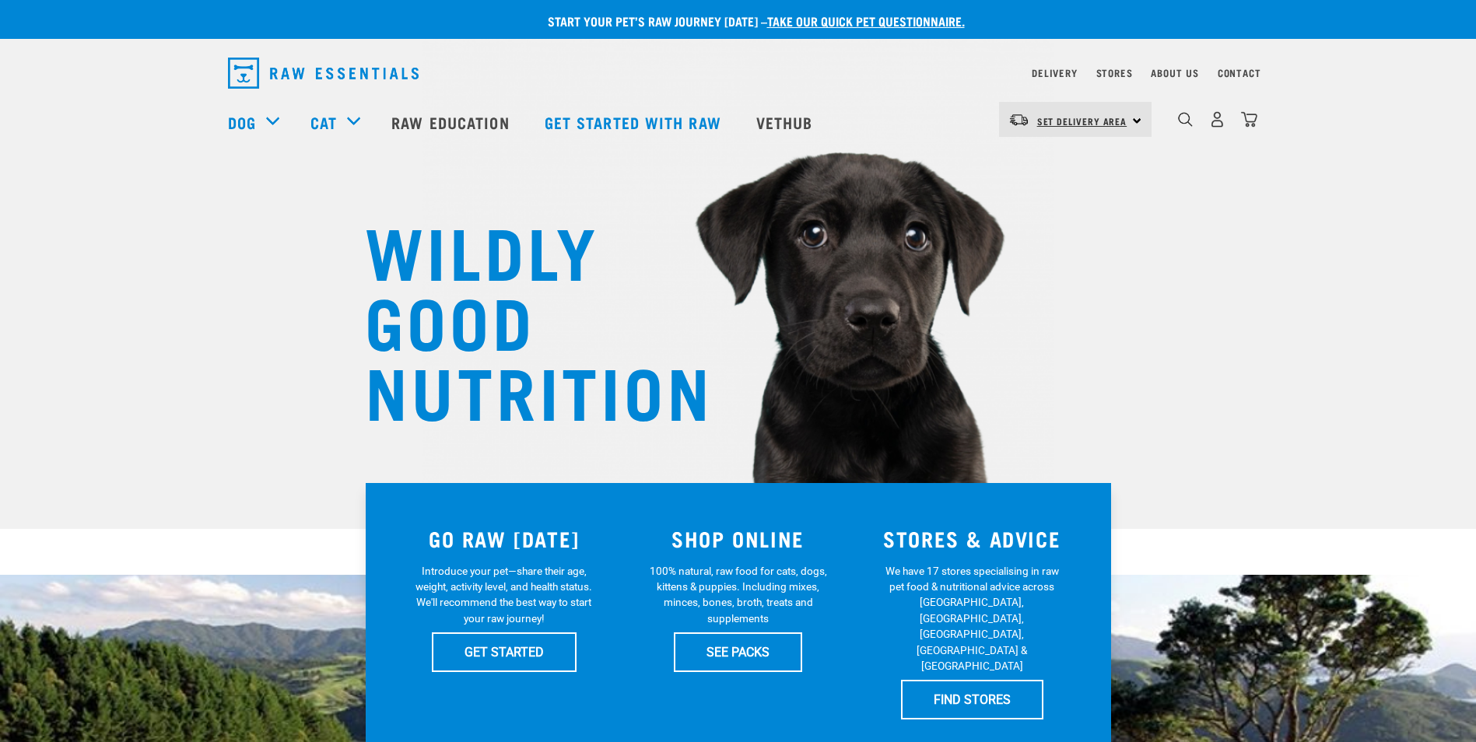
click at [1068, 121] on span "Set Delivery Area" at bounding box center [1082, 120] width 90 height 5
click at [1062, 163] on link "[GEOGRAPHIC_DATA]" at bounding box center [1073, 163] width 149 height 34
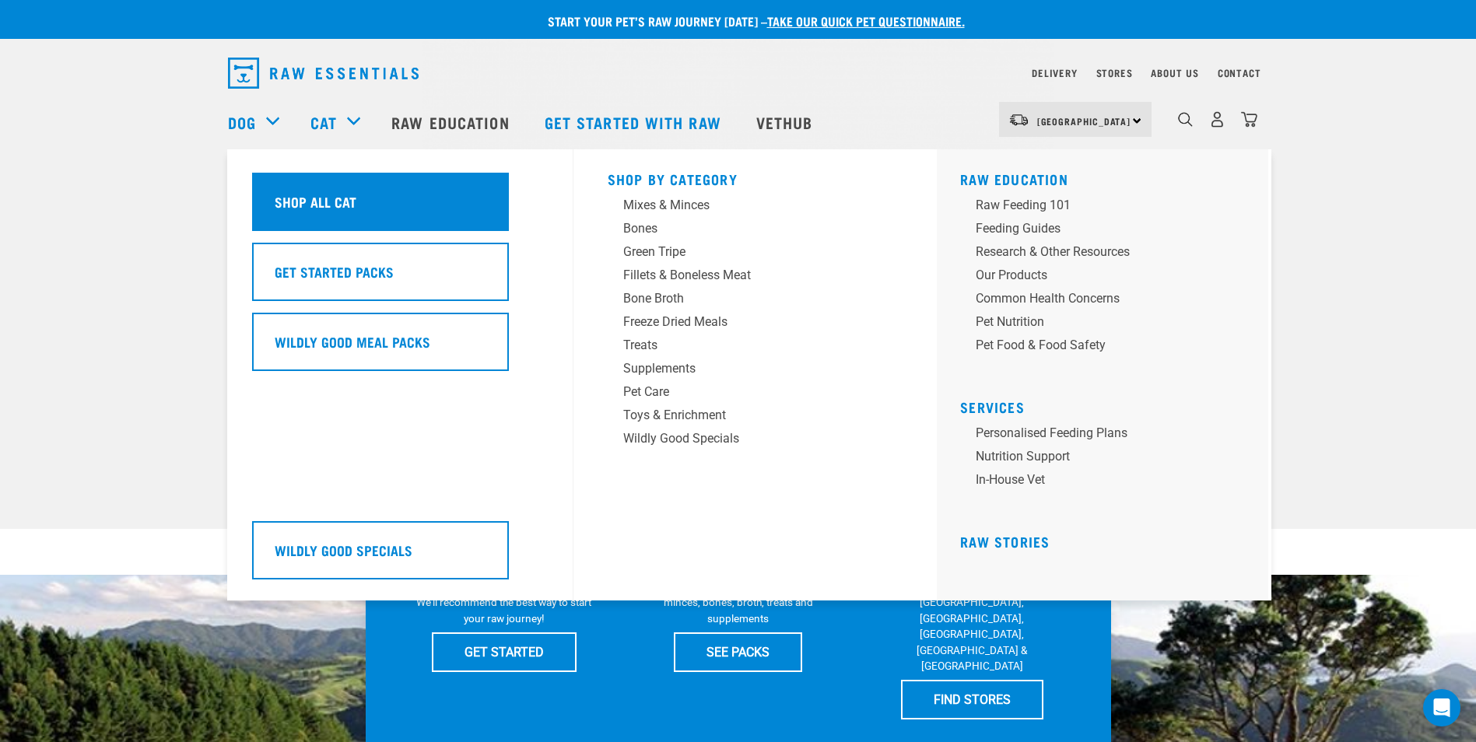
click at [343, 192] on h5 "Shop All Cat" at bounding box center [316, 201] width 82 height 20
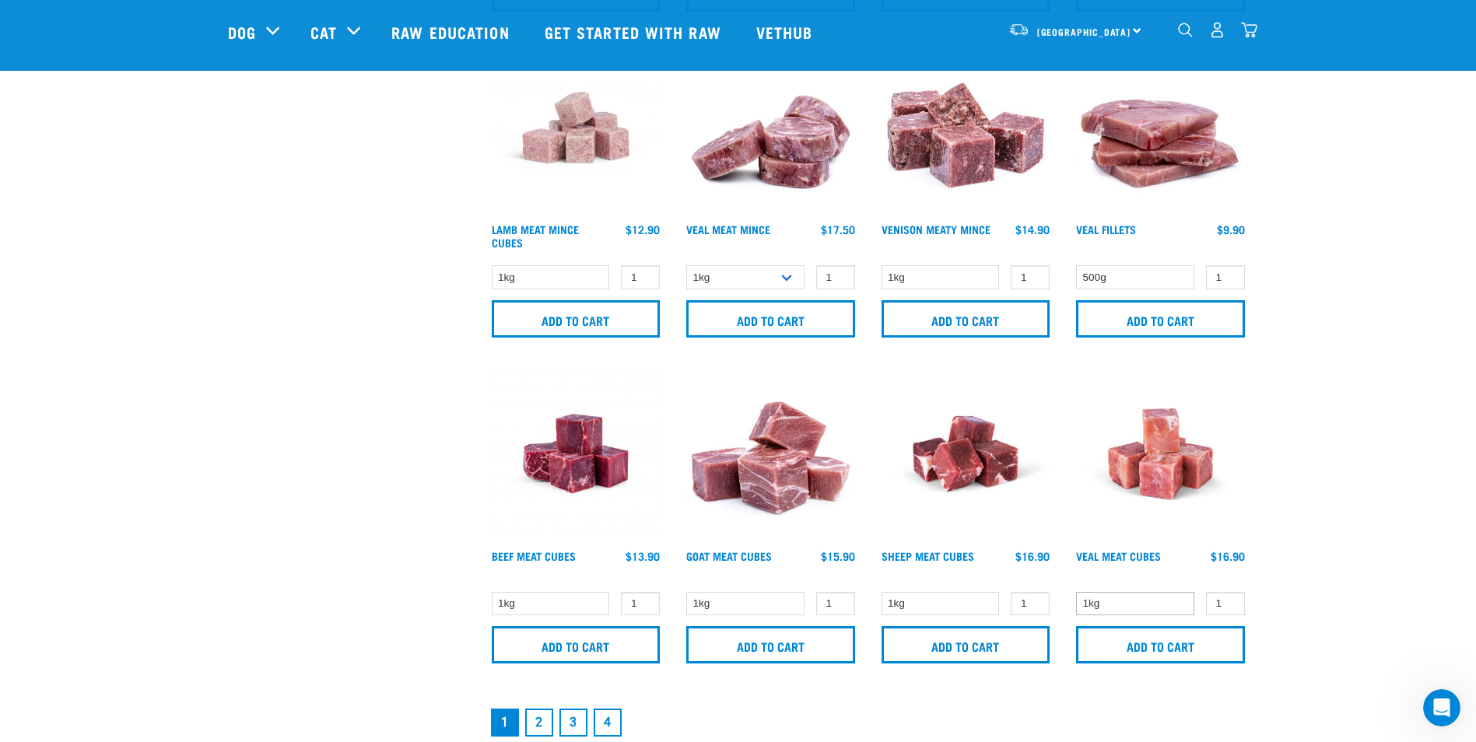
scroll to position [2179, 0]
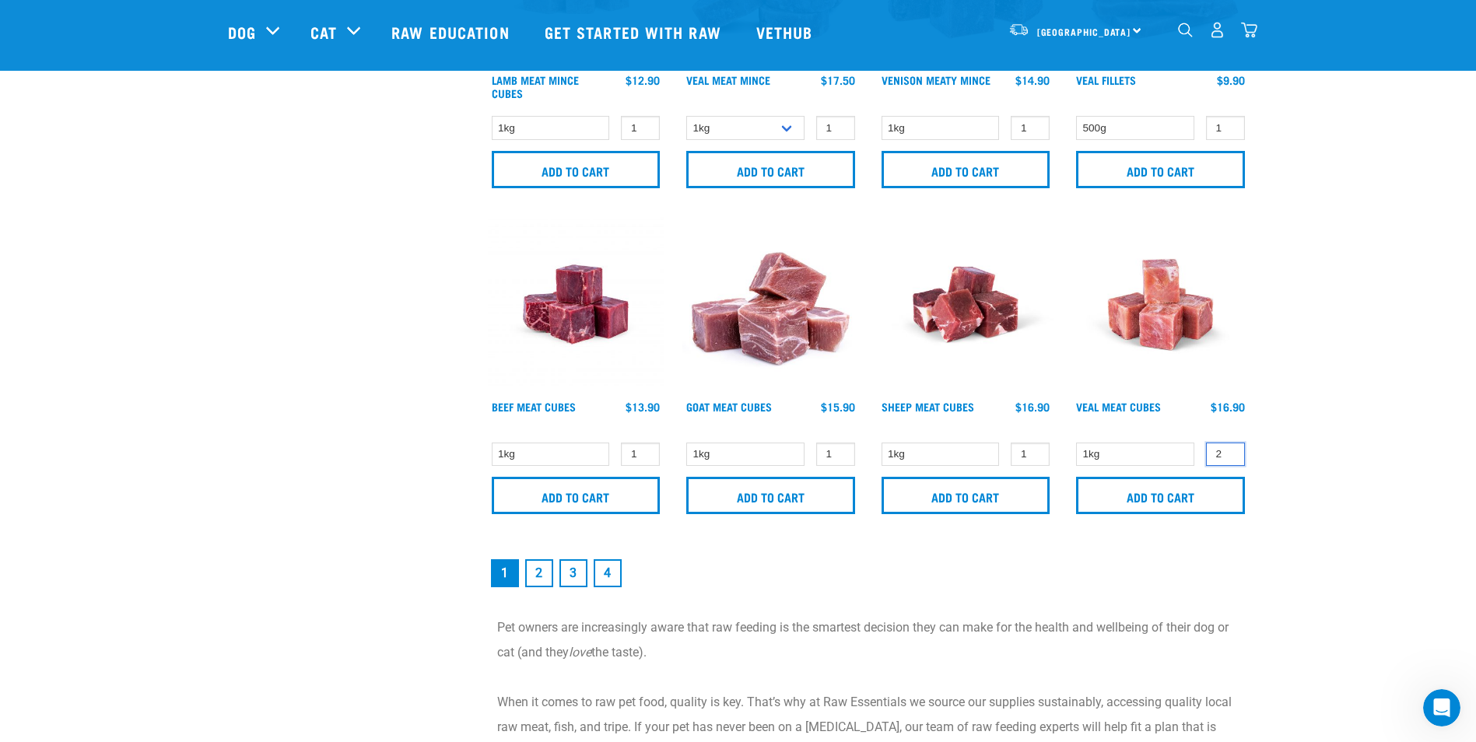
click at [1230, 451] on input "2" at bounding box center [1225, 455] width 39 height 24
type input "1"
click at [1231, 456] on input "1" at bounding box center [1225, 455] width 39 height 24
click at [1166, 493] on input "Add to cart" at bounding box center [1160, 495] width 169 height 37
click at [591, 487] on input "Add to cart" at bounding box center [576, 495] width 169 height 37
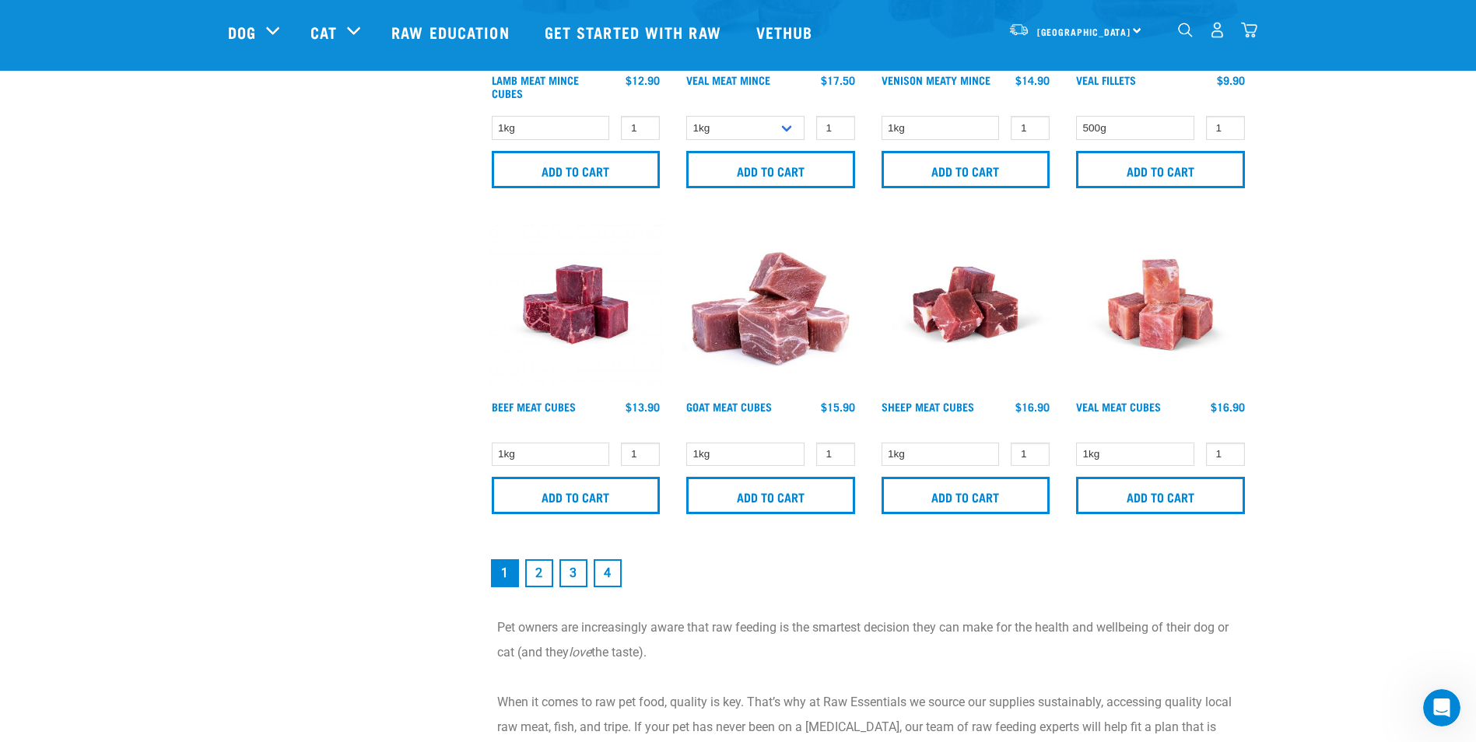
click at [531, 578] on link "2" at bounding box center [539, 574] width 28 height 28
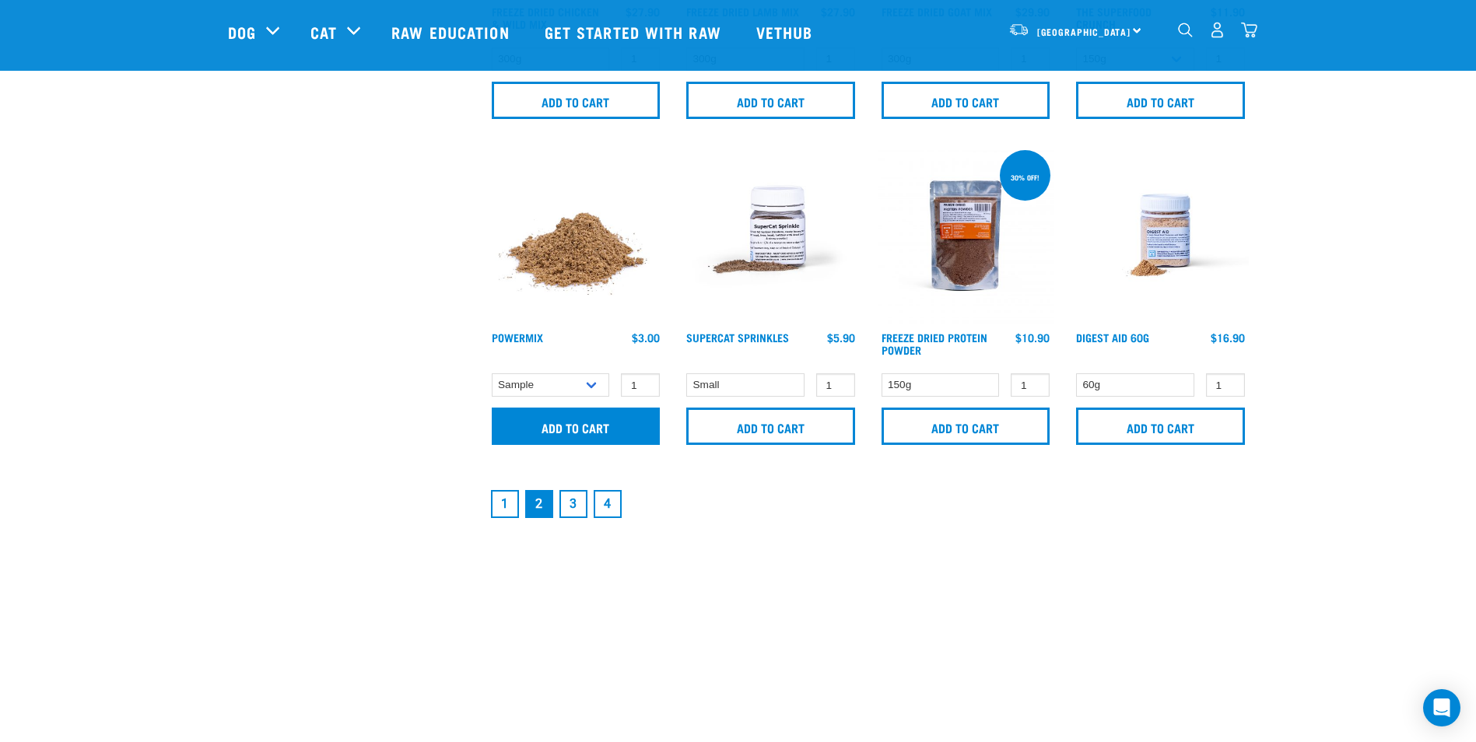
scroll to position [2257, 0]
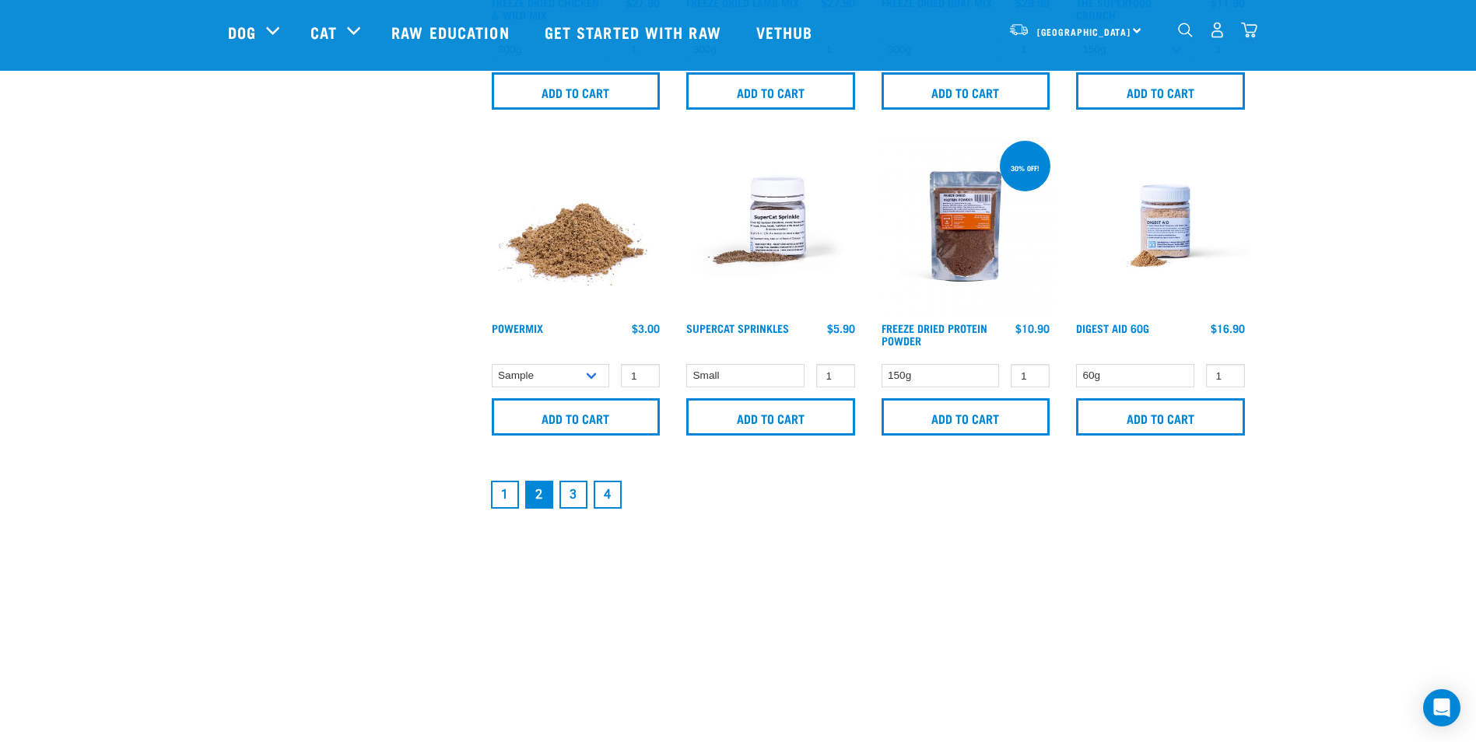
click at [569, 500] on link "3" at bounding box center [574, 495] width 28 height 28
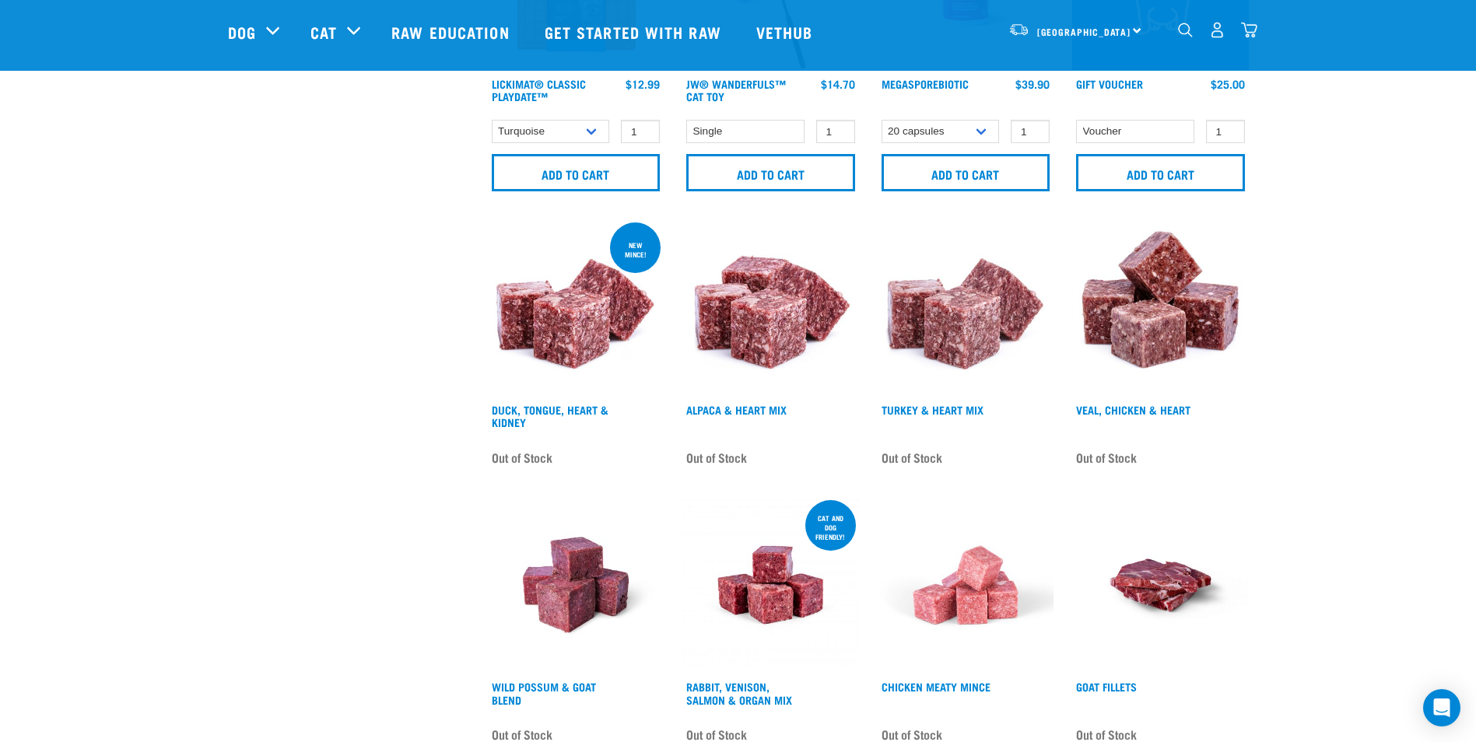
scroll to position [2101, 0]
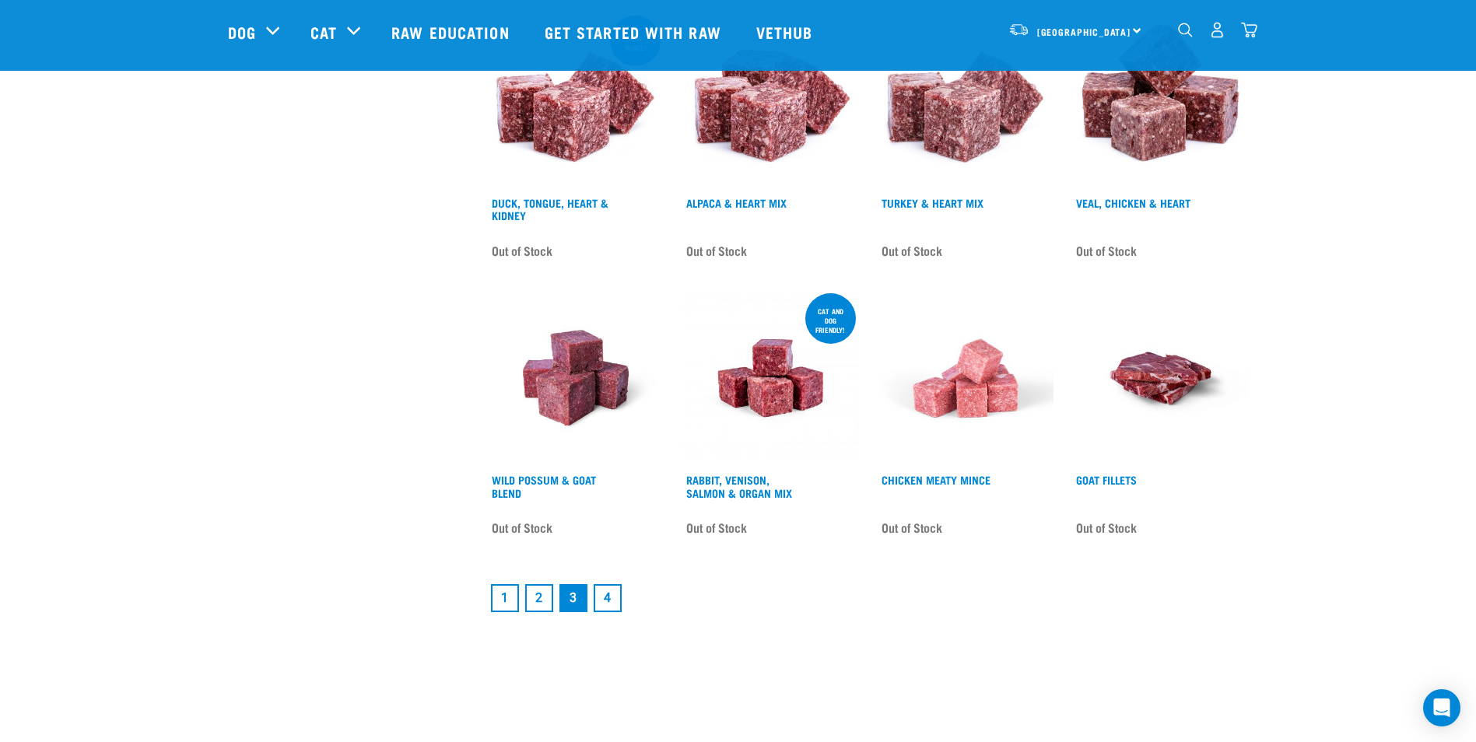
click at [602, 593] on link "4" at bounding box center [608, 598] width 28 height 28
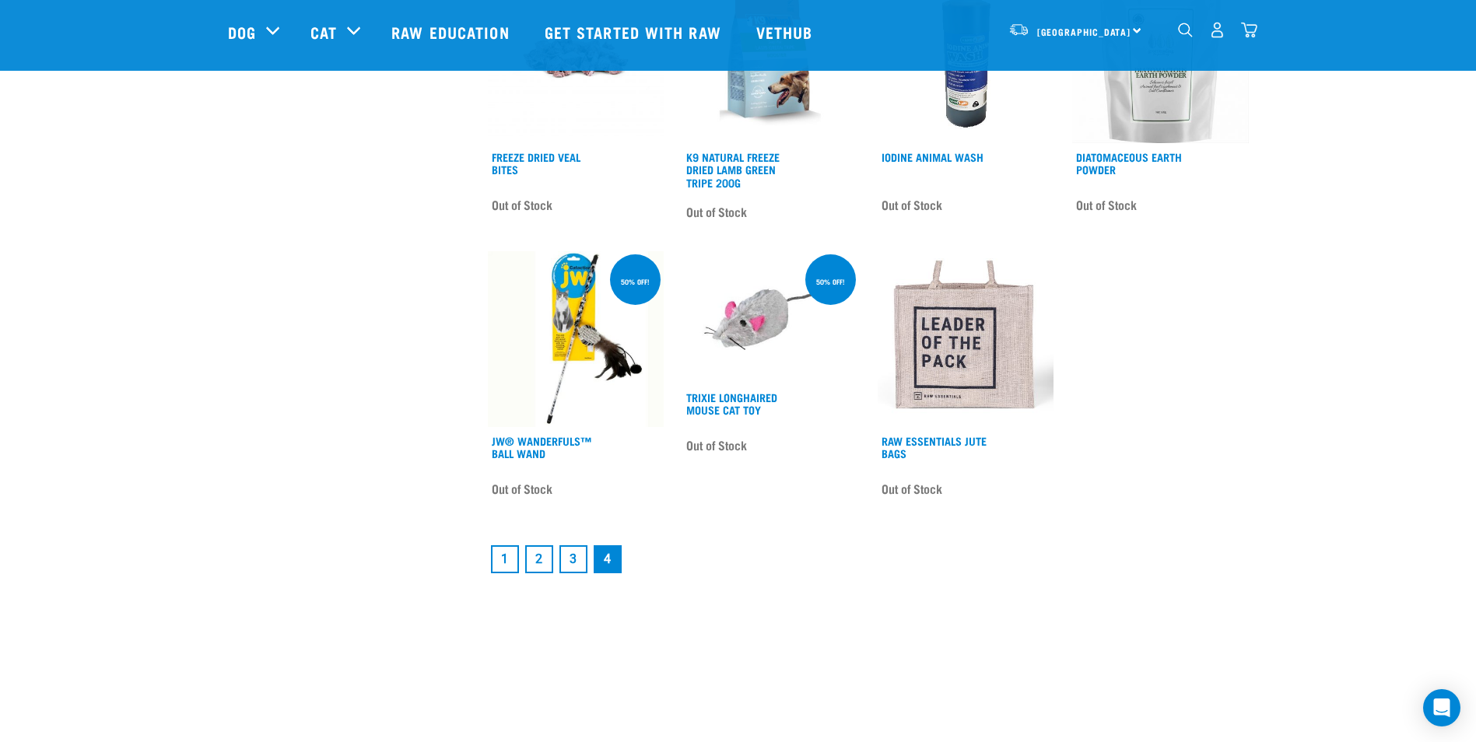
scroll to position [700, 0]
click at [509, 558] on link "1" at bounding box center [505, 559] width 28 height 28
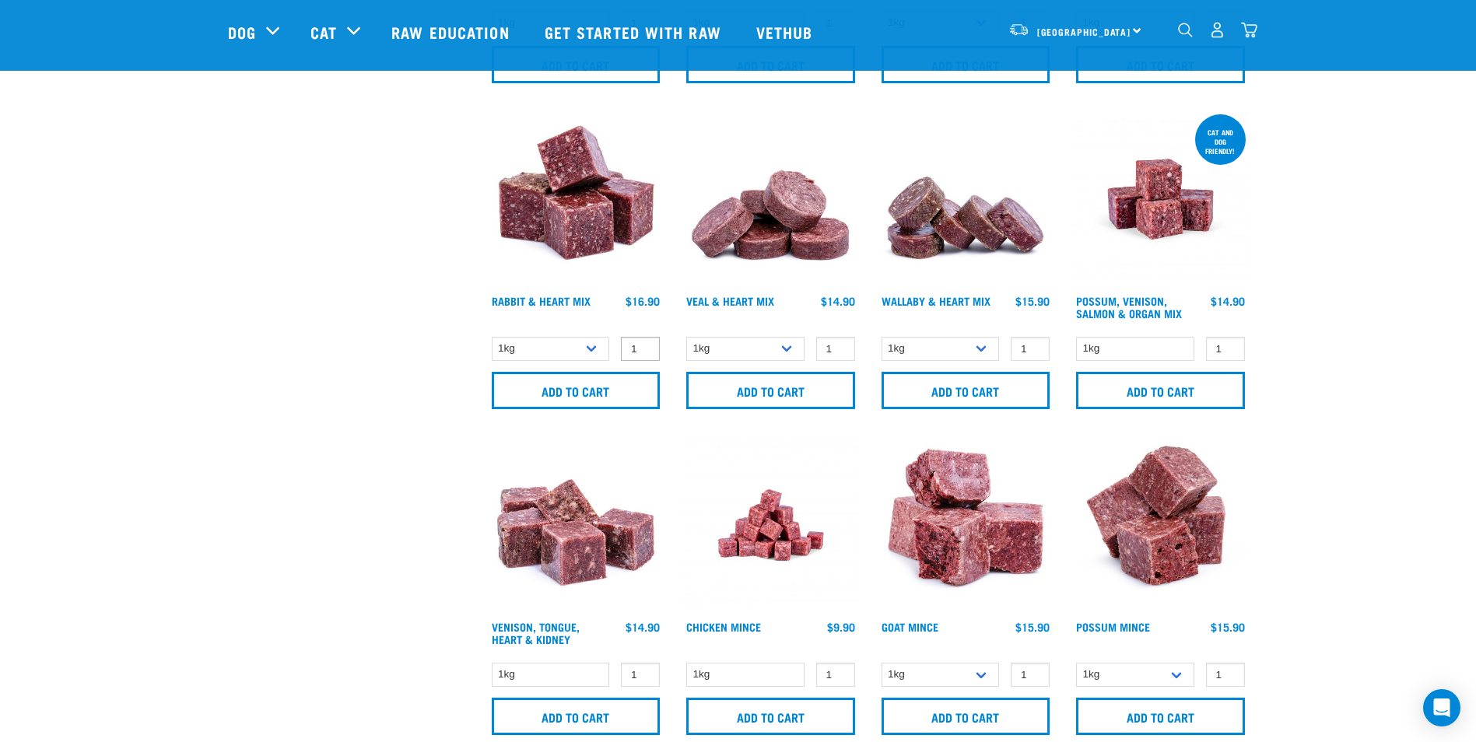
scroll to position [1167, 0]
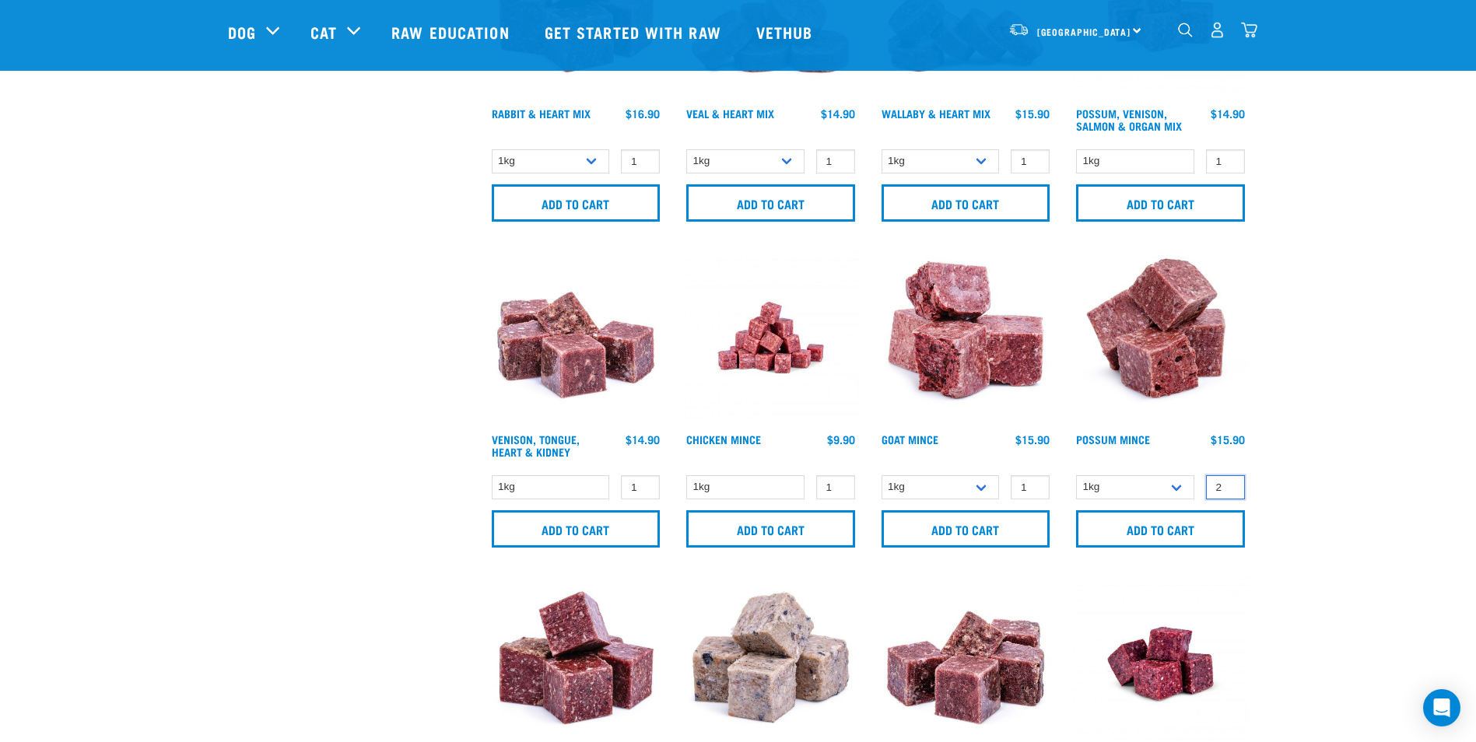
type input "2"
click at [1230, 484] on input "2" at bounding box center [1225, 487] width 39 height 24
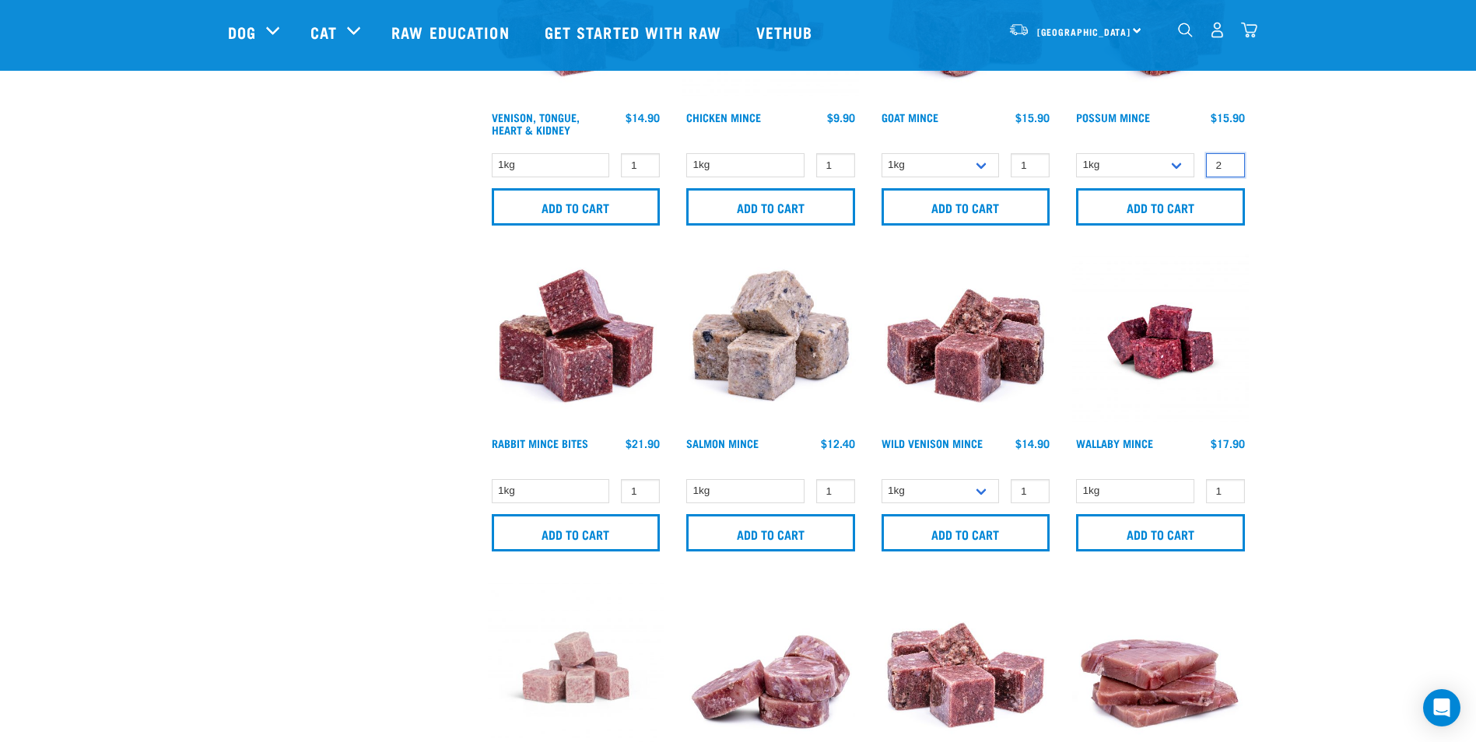
scroll to position [1479, 0]
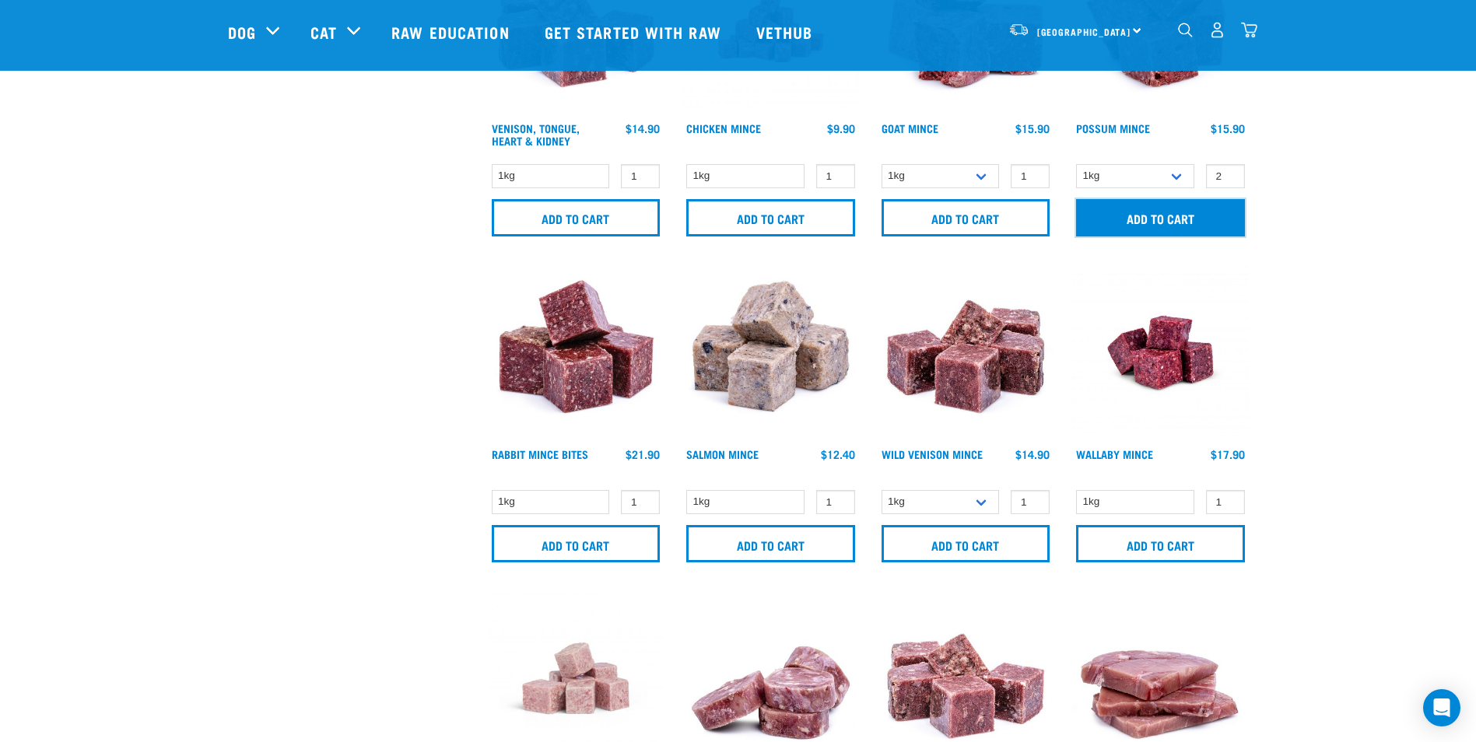
click at [1140, 206] on input "Add to cart" at bounding box center [1160, 217] width 169 height 37
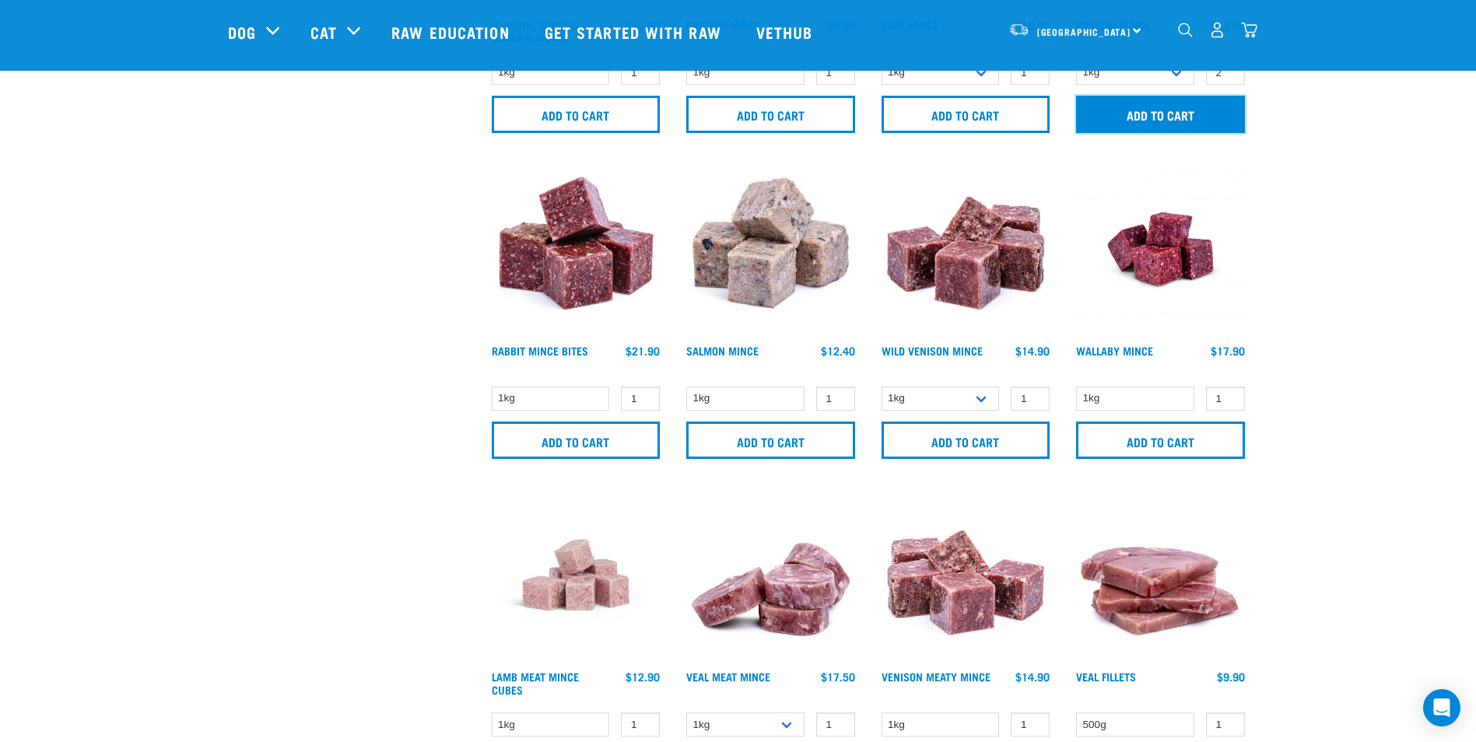
scroll to position [1712, 0]
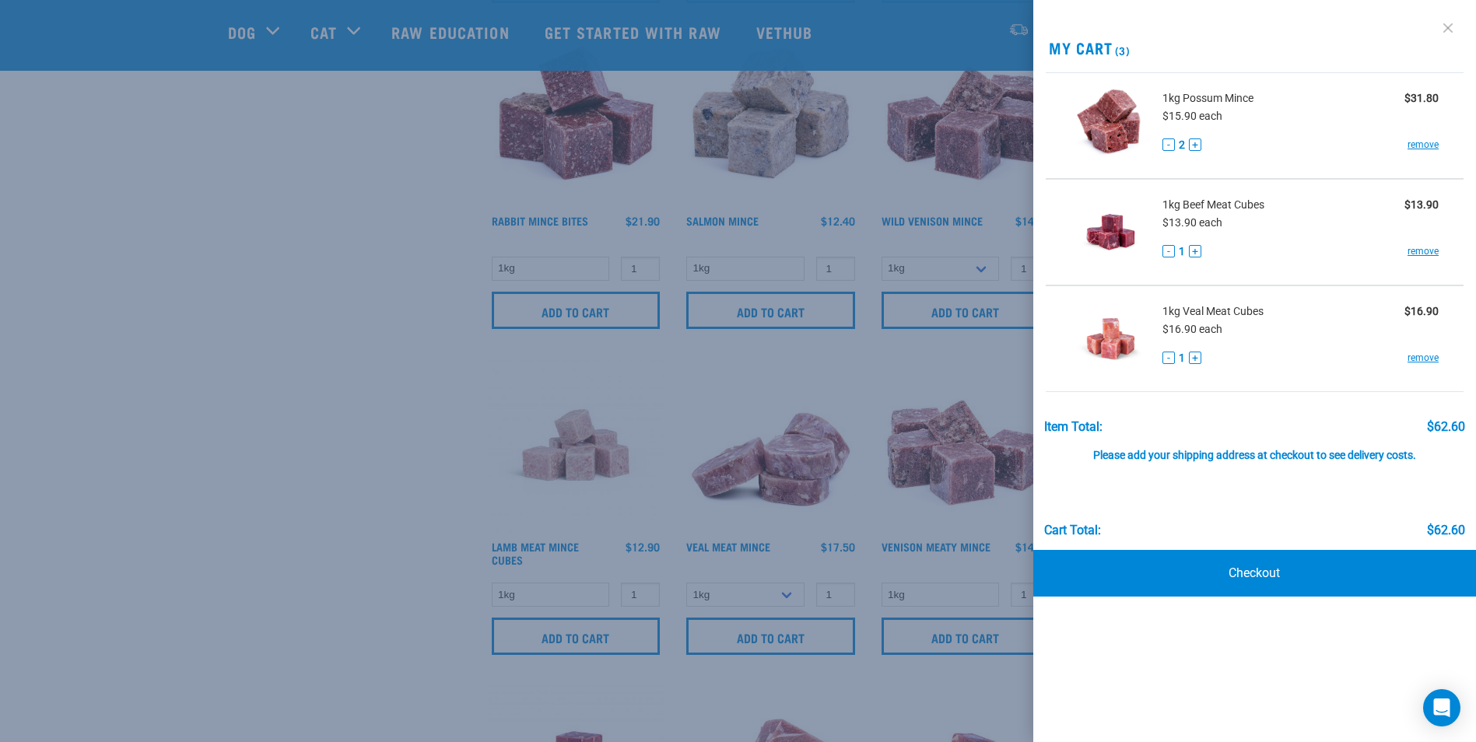
click at [1451, 20] on link at bounding box center [1448, 28] width 25 height 25
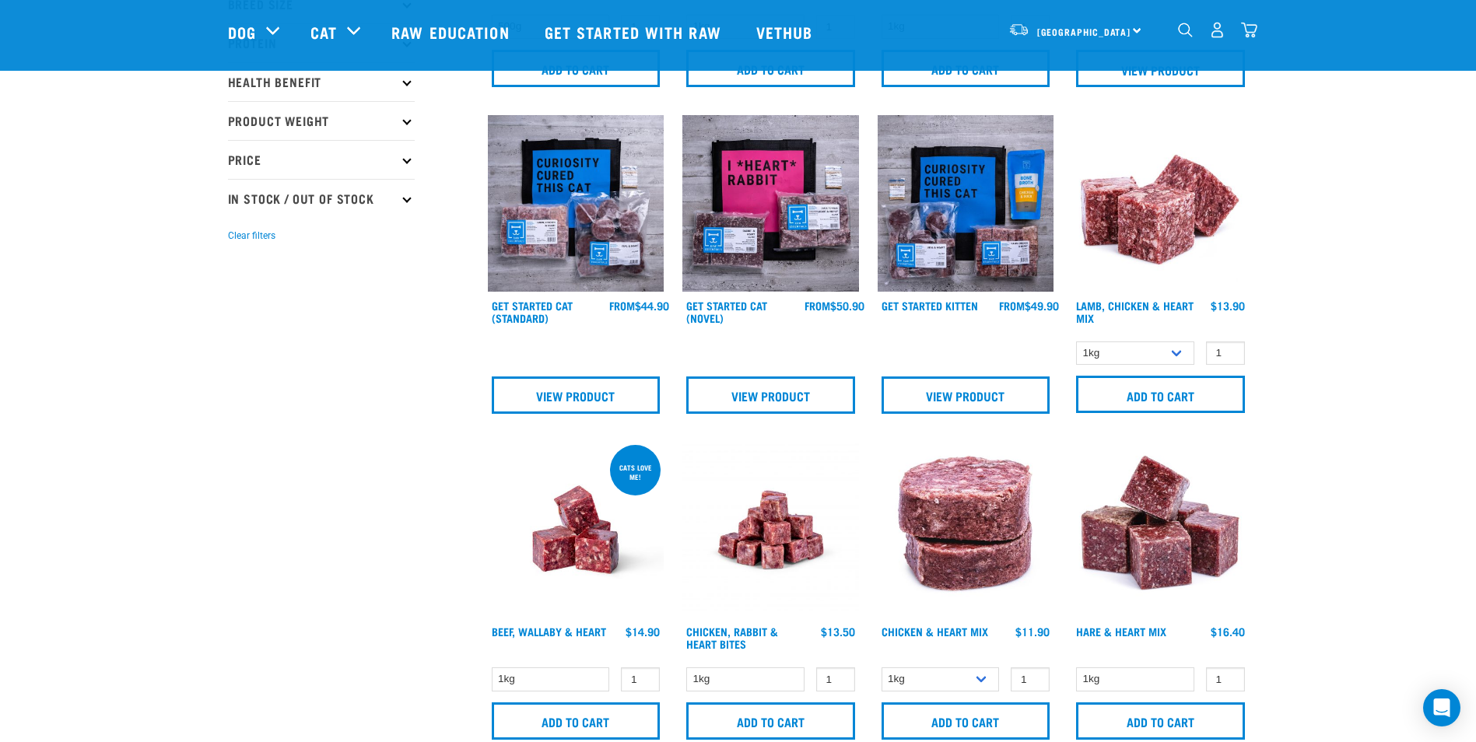
scroll to position [545, 0]
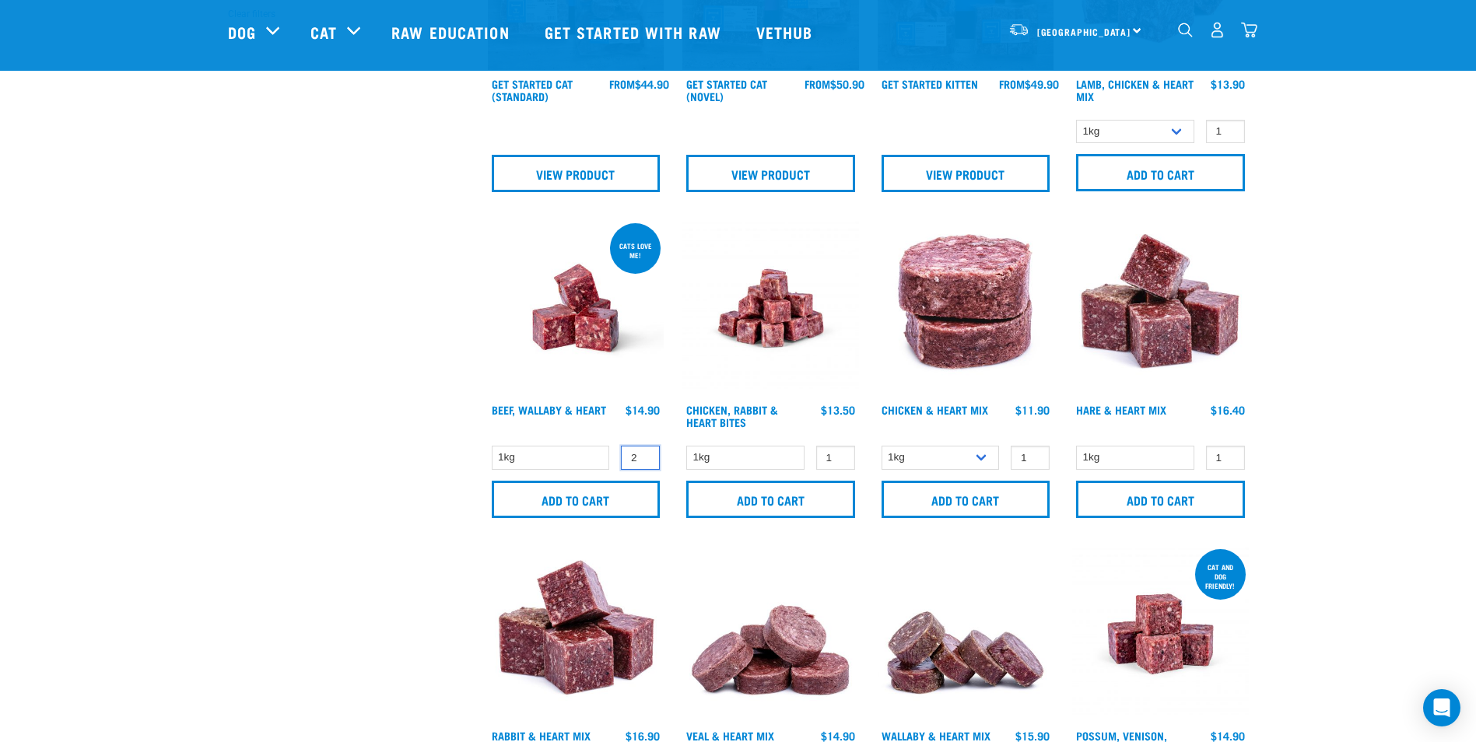
type input "2"
click at [647, 453] on input "2" at bounding box center [640, 458] width 39 height 24
click at [625, 485] on input "Add to cart" at bounding box center [576, 499] width 169 height 37
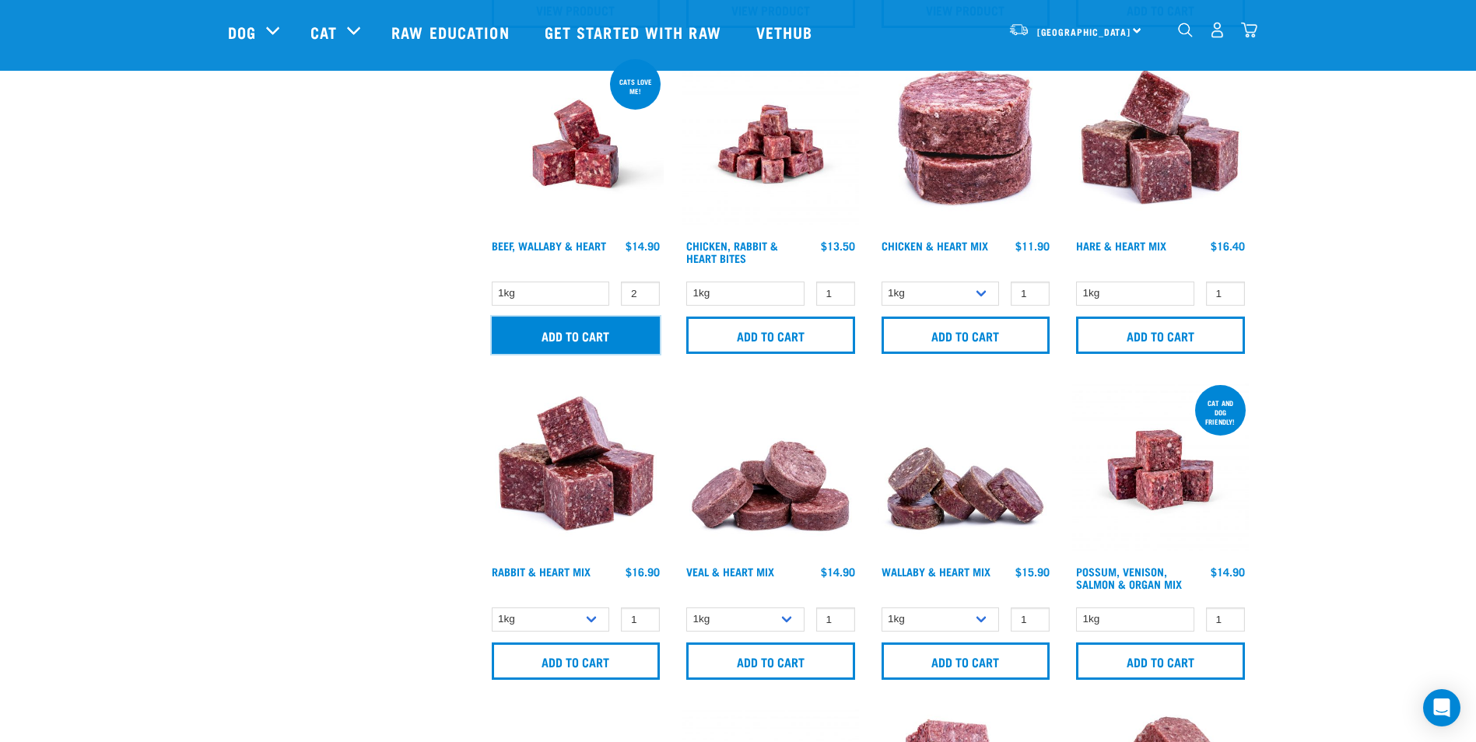
scroll to position [934, 0]
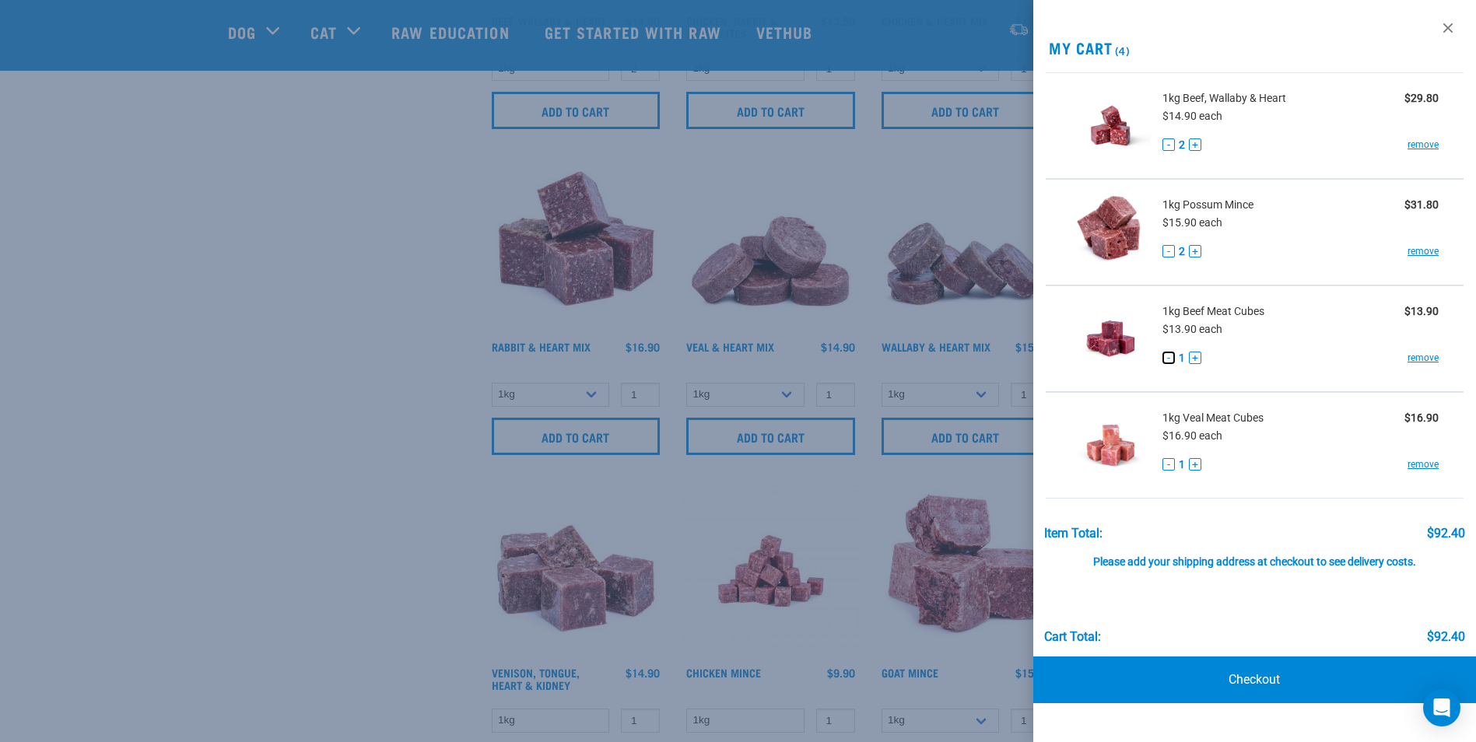
click at [1170, 358] on button "-" at bounding box center [1169, 358] width 12 height 12
click at [350, 371] on div at bounding box center [738, 371] width 1476 height 742
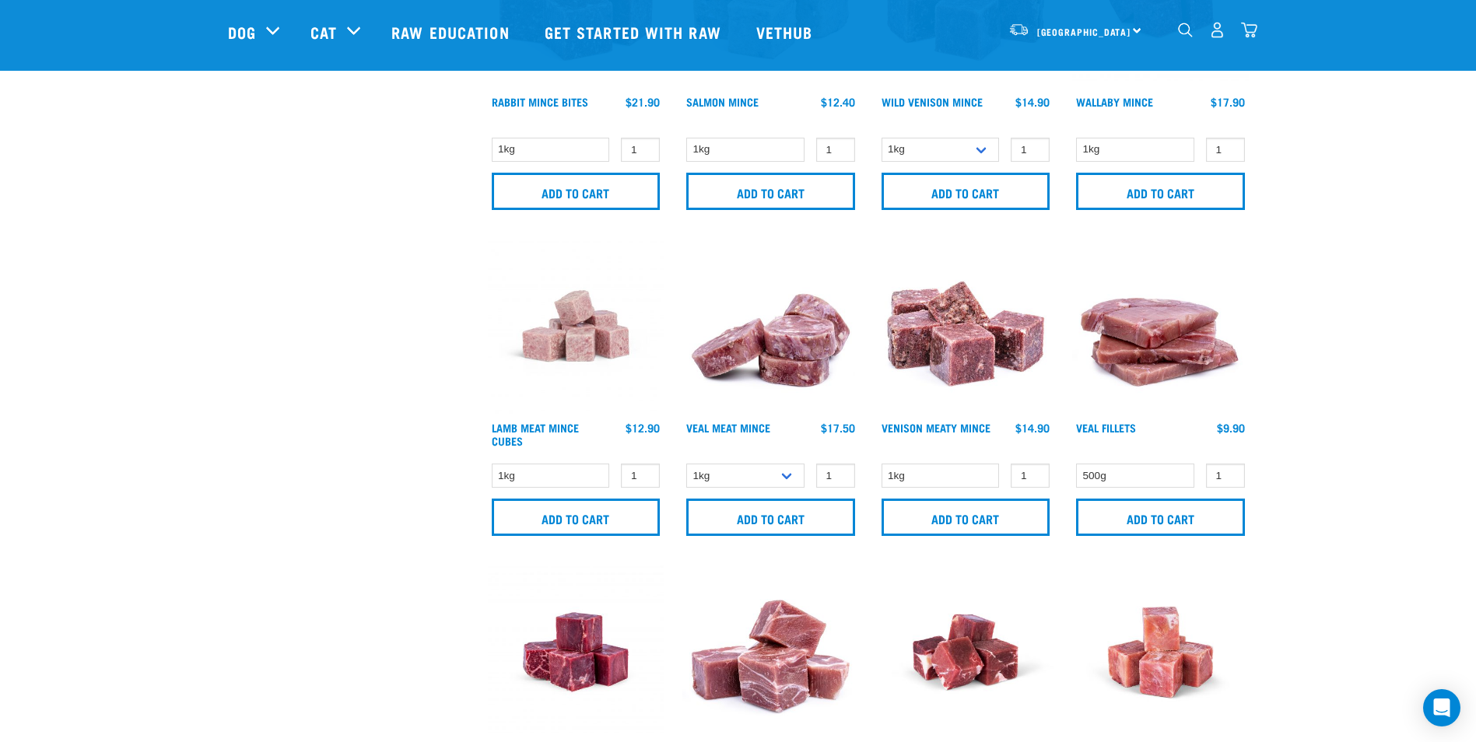
scroll to position [2023, 0]
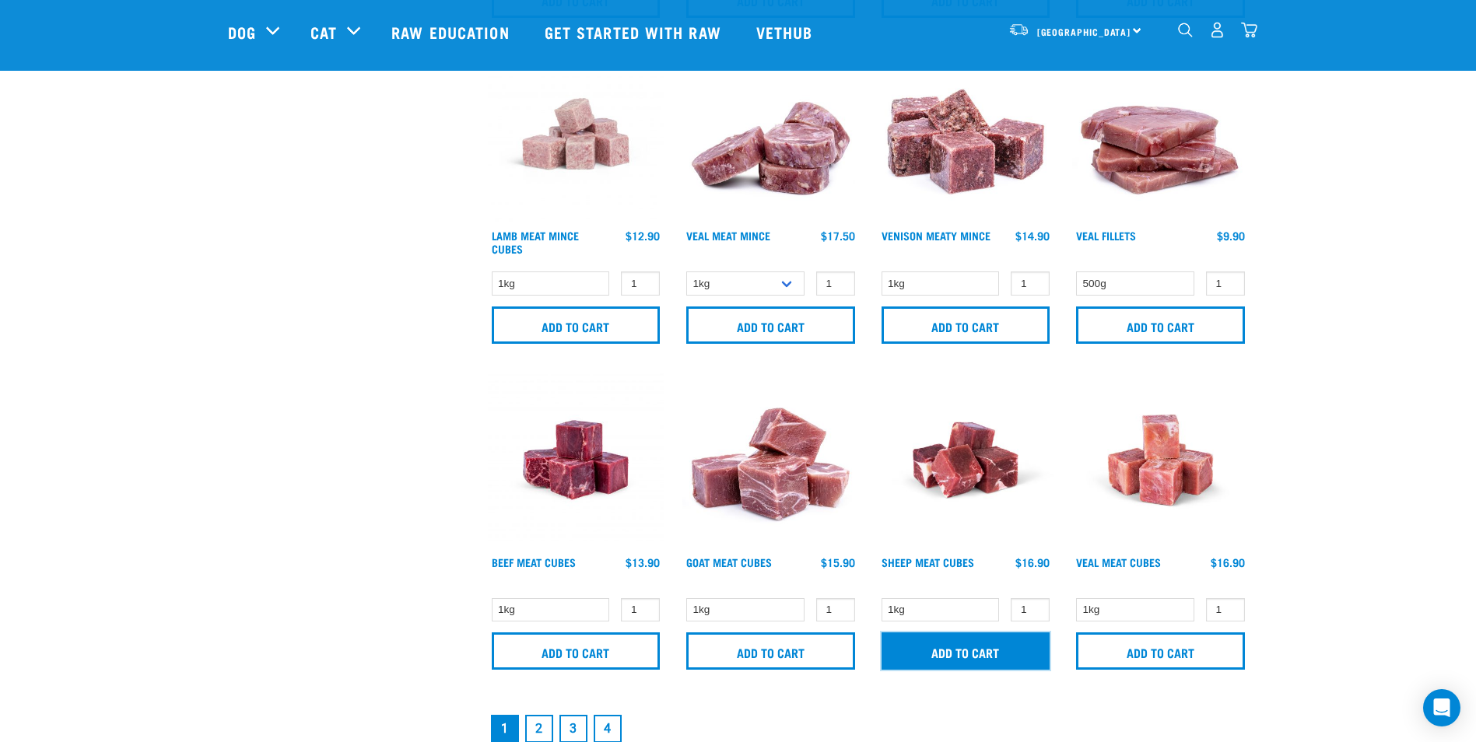
click at [978, 651] on input "Add to cart" at bounding box center [966, 651] width 169 height 37
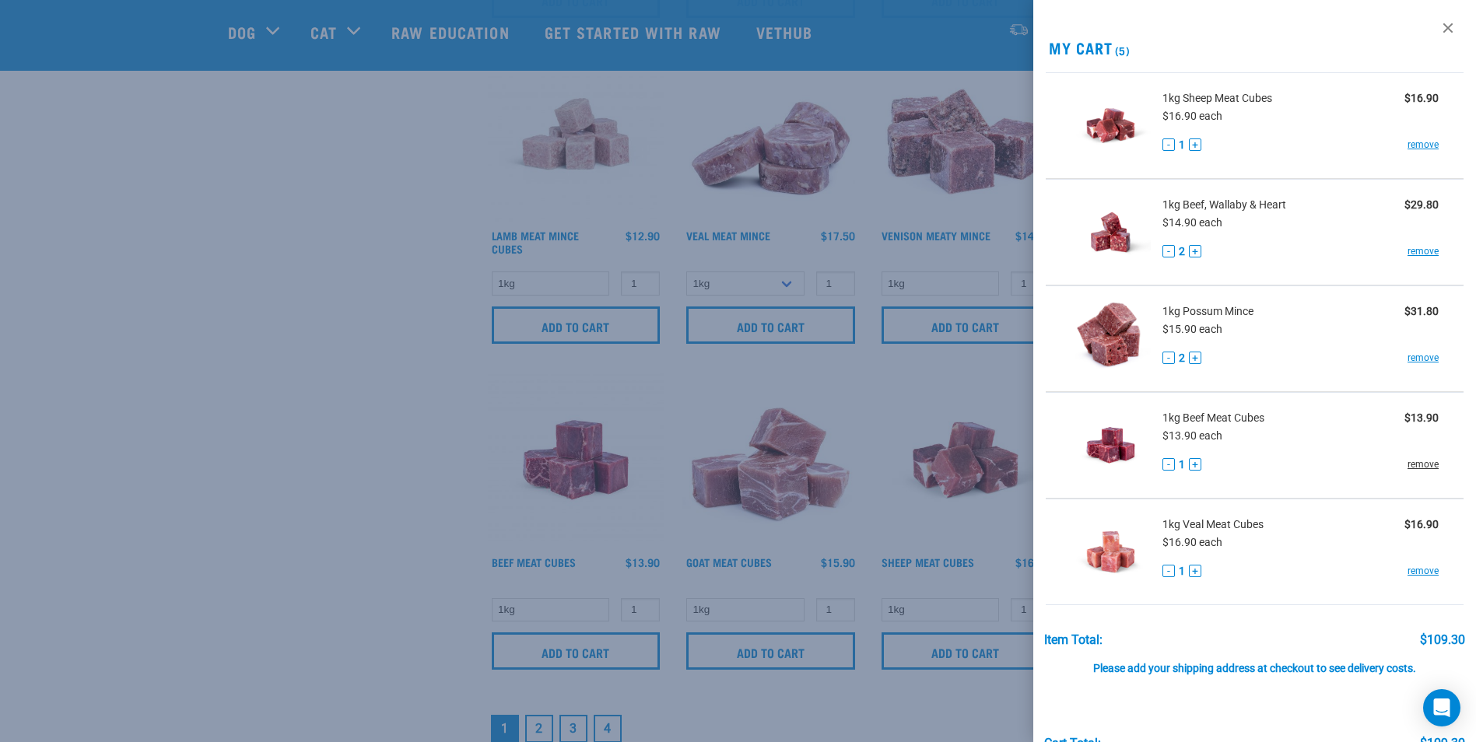
click at [1416, 465] on link "remove" at bounding box center [1423, 465] width 31 height 14
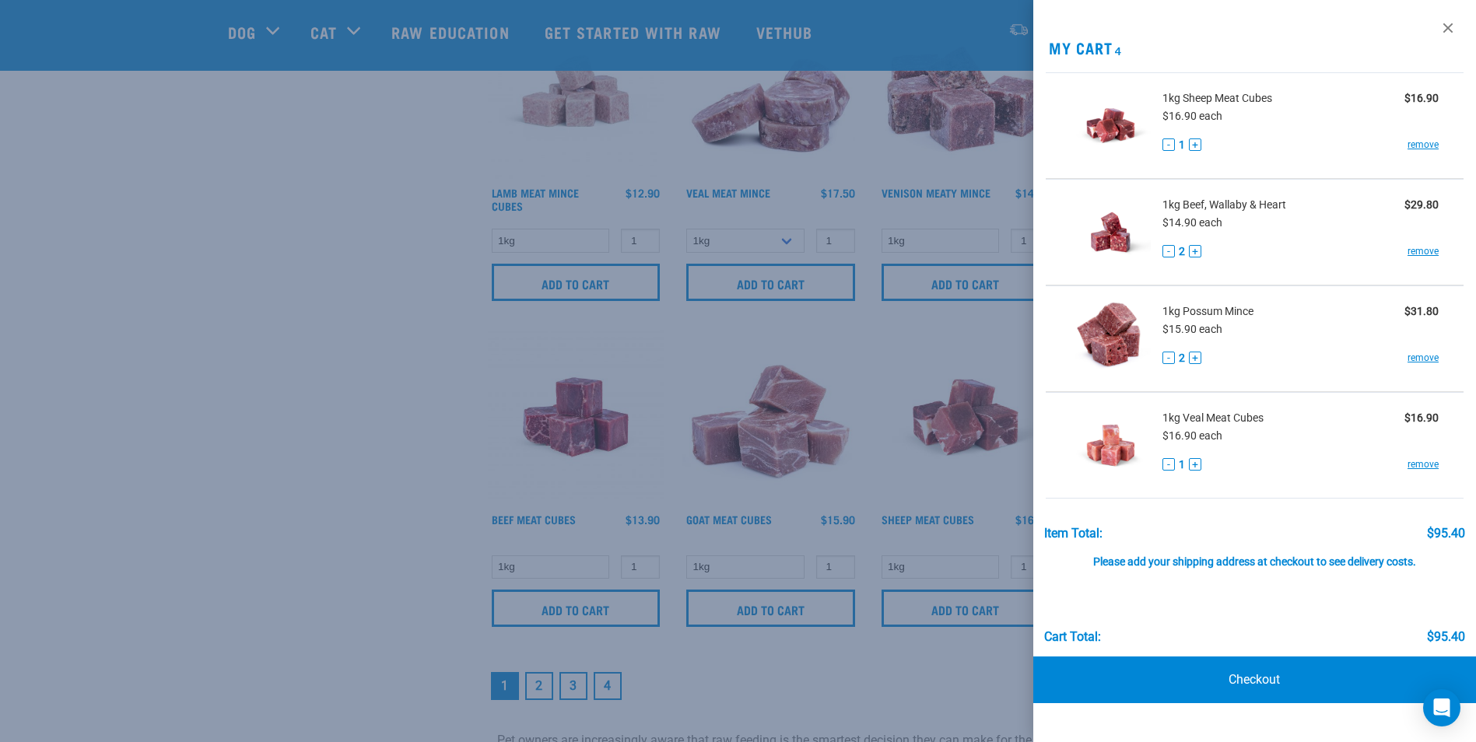
scroll to position [2101, 0]
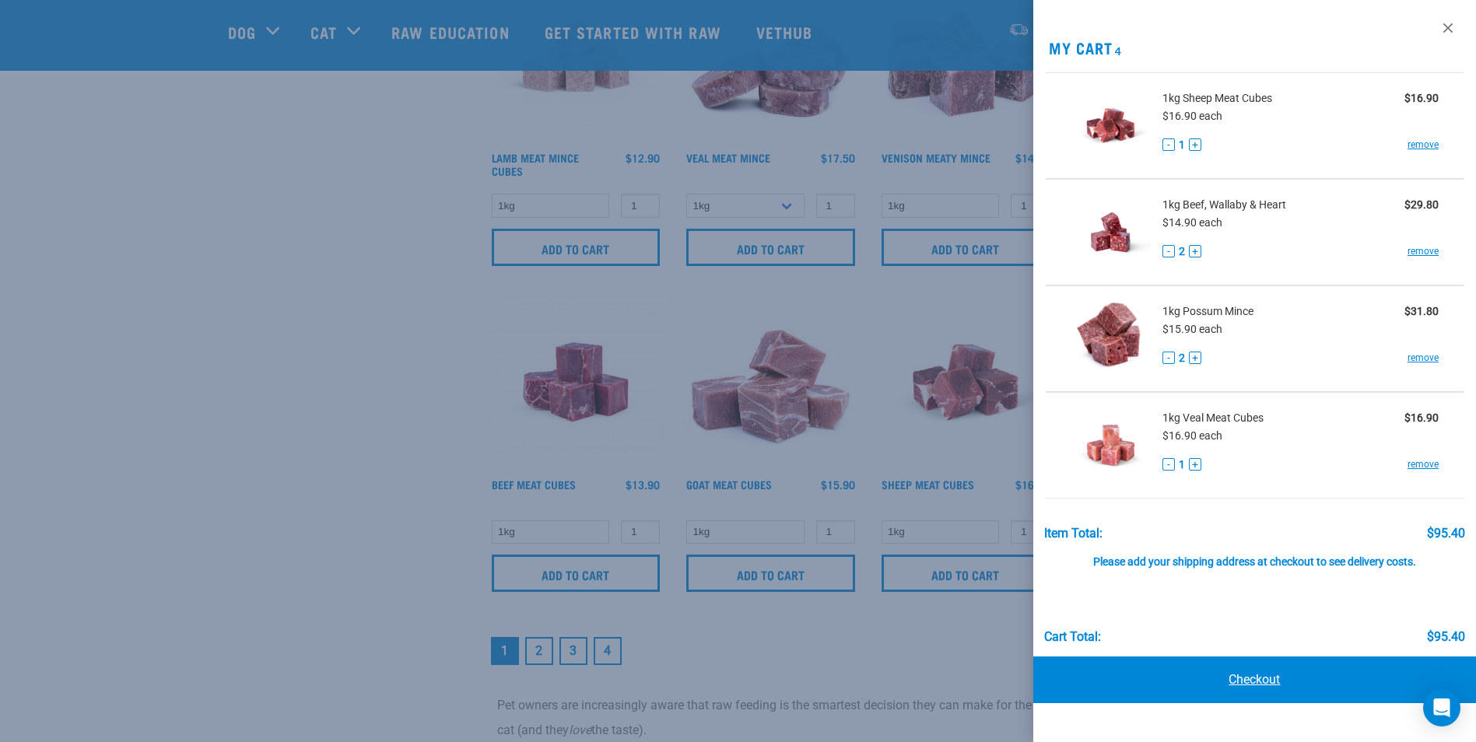
click at [1311, 679] on link "Checkout" at bounding box center [1254, 680] width 443 height 47
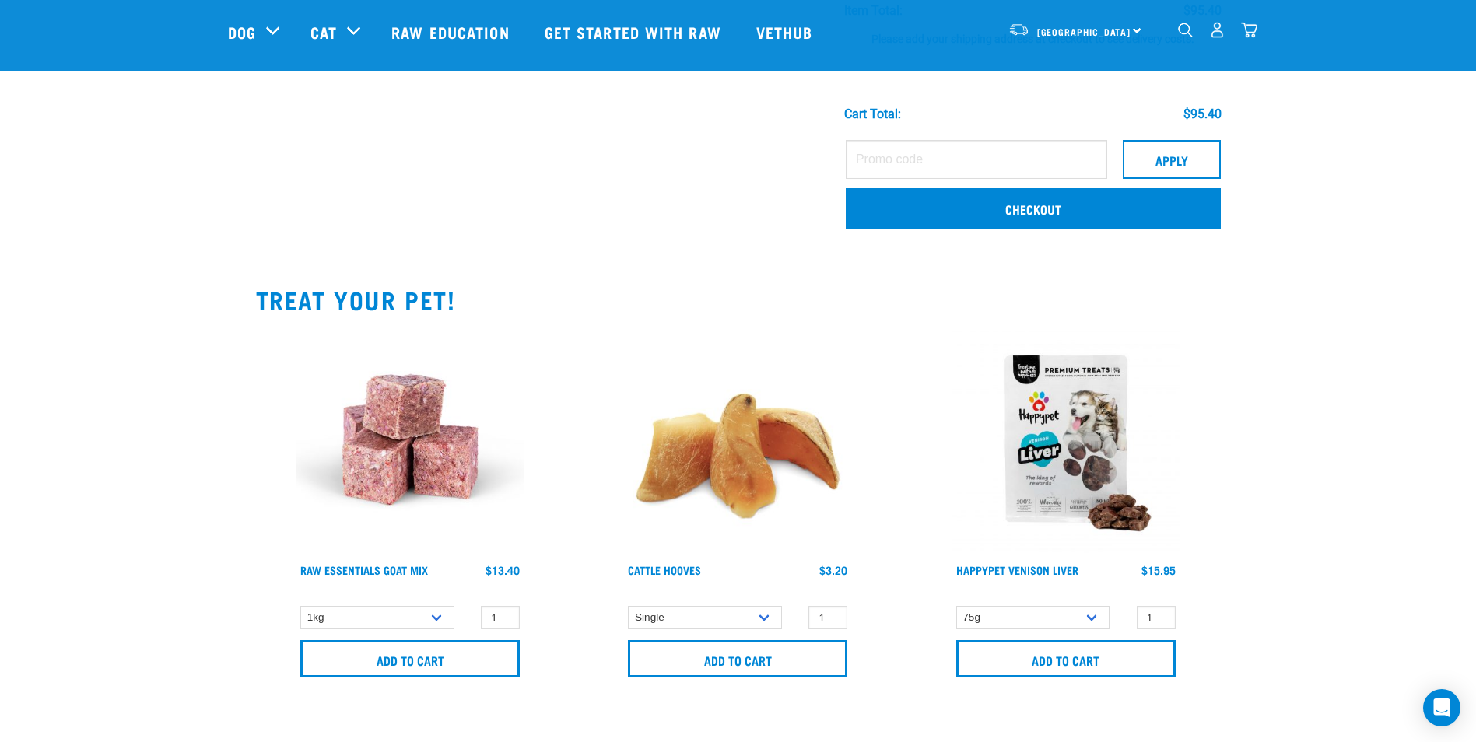
scroll to position [467, 0]
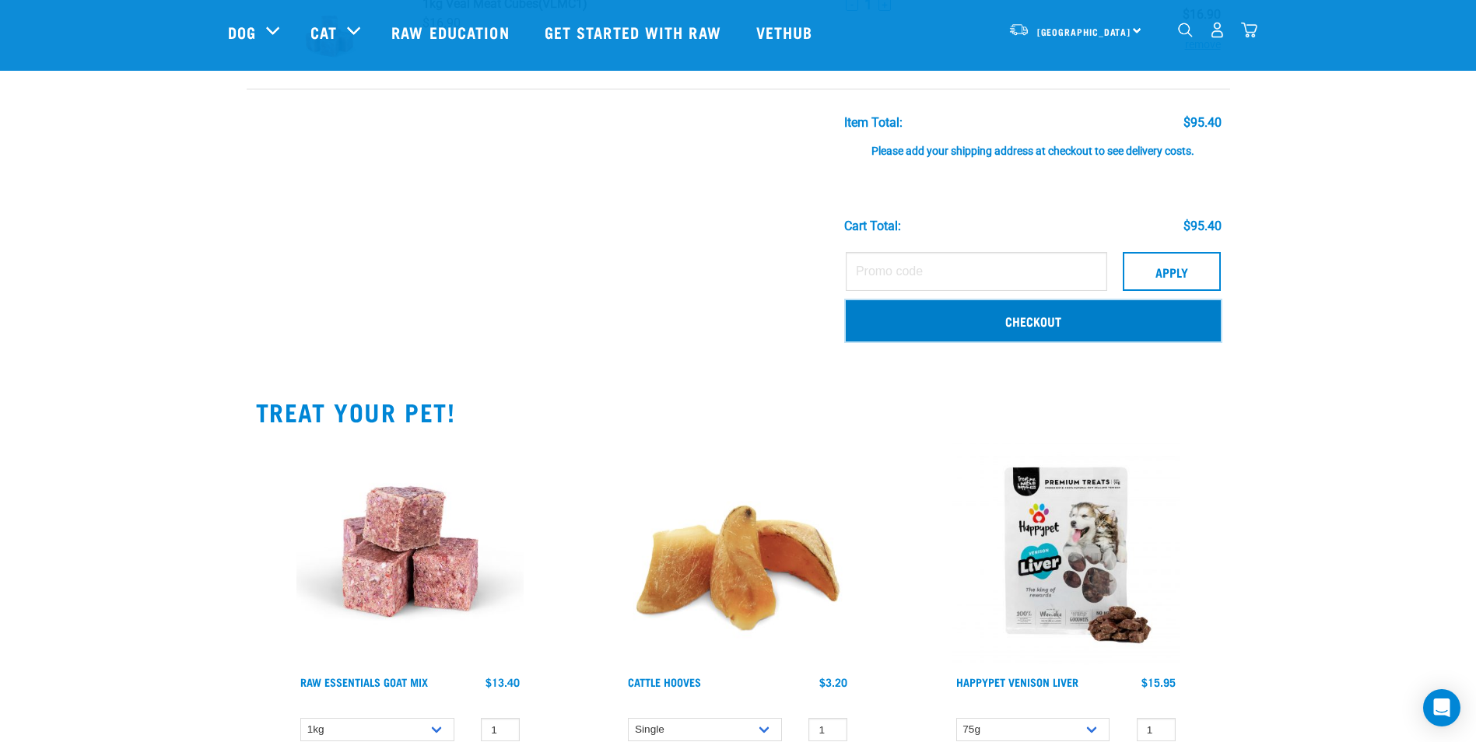
click at [1079, 331] on link "Checkout" at bounding box center [1033, 320] width 375 height 40
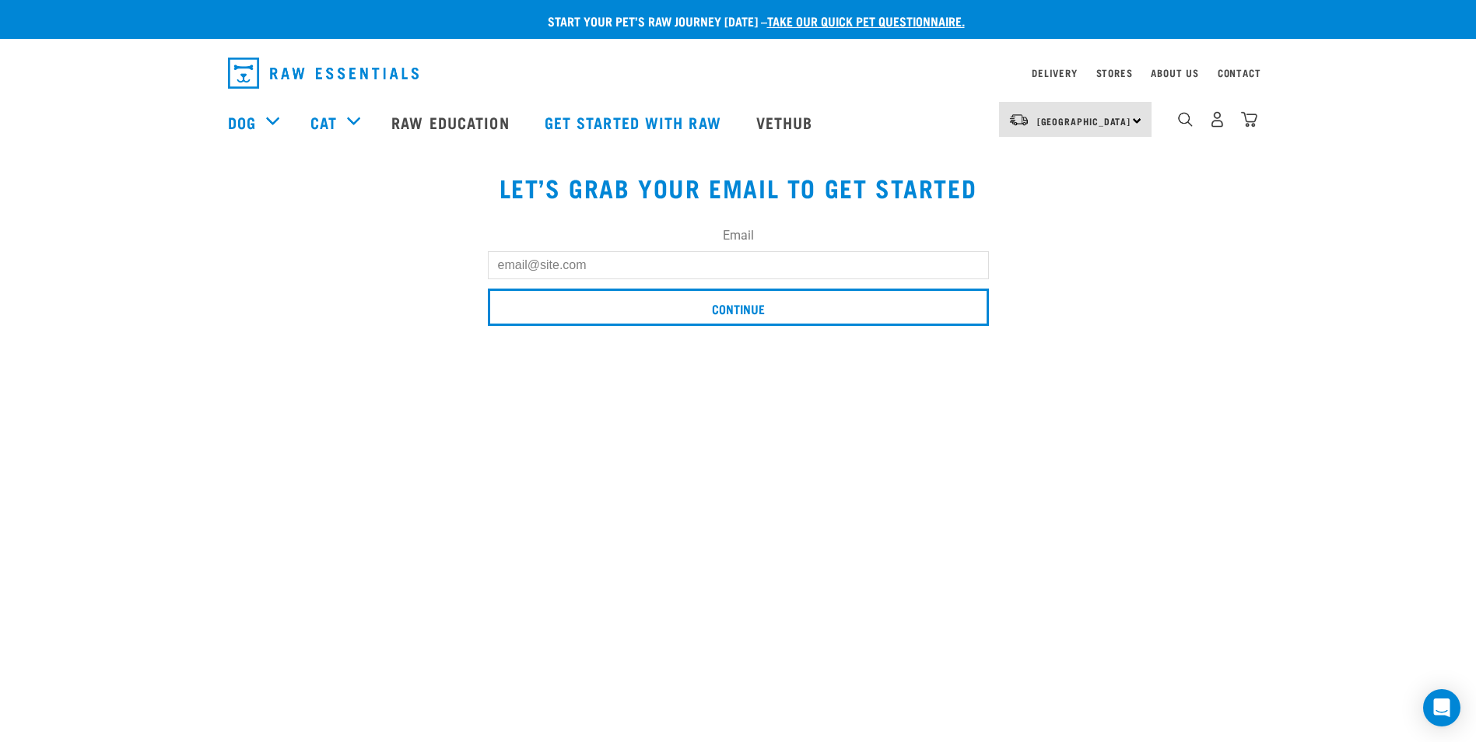
click at [612, 267] on input "Email" at bounding box center [738, 265] width 501 height 28
click at [488, 289] on input "Continue" at bounding box center [738, 307] width 501 height 37
type input "[EMAIL_ADDRESS][DOMAIN_NAME]"
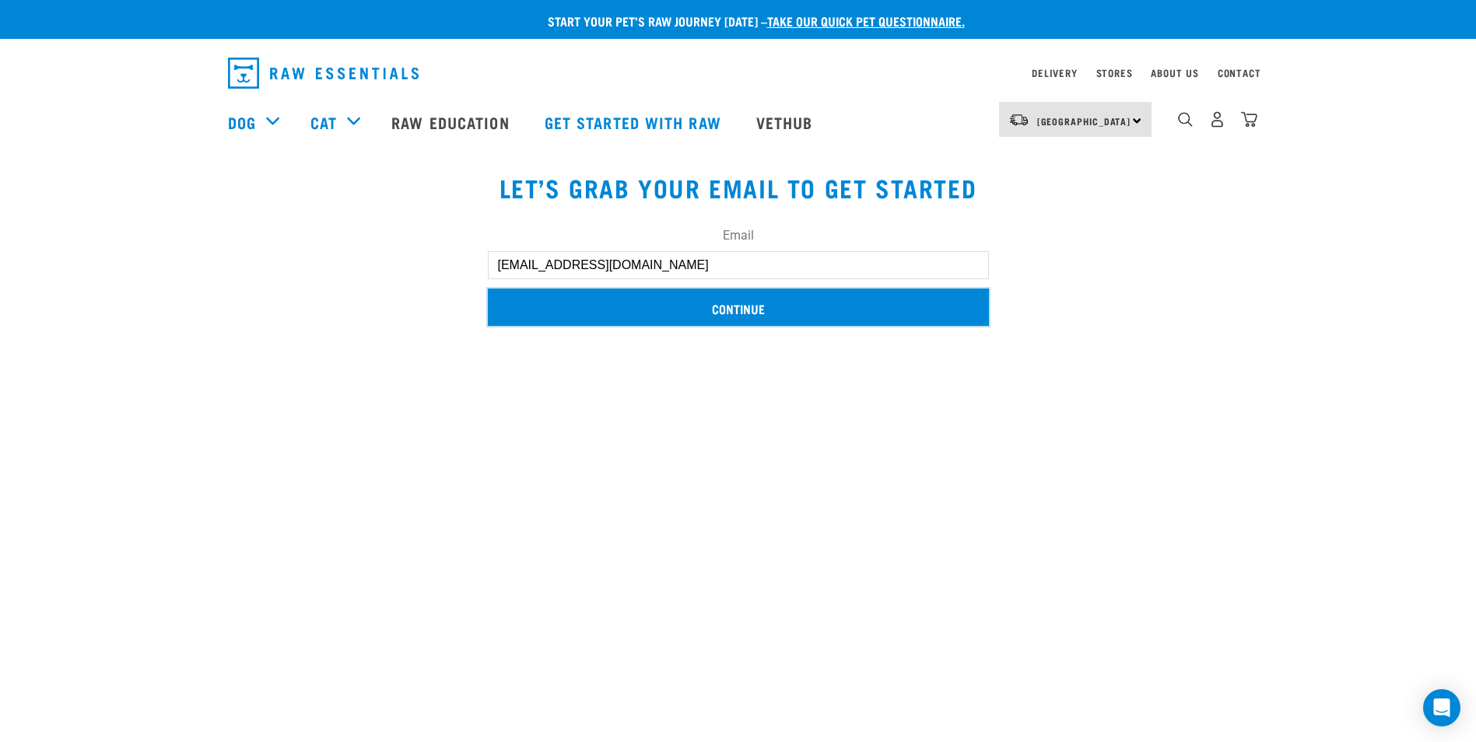
drag, startPoint x: 672, startPoint y: 306, endPoint x: 683, endPoint y: 300, distance: 12.9
click at [673, 303] on input "Continue" at bounding box center [738, 307] width 501 height 37
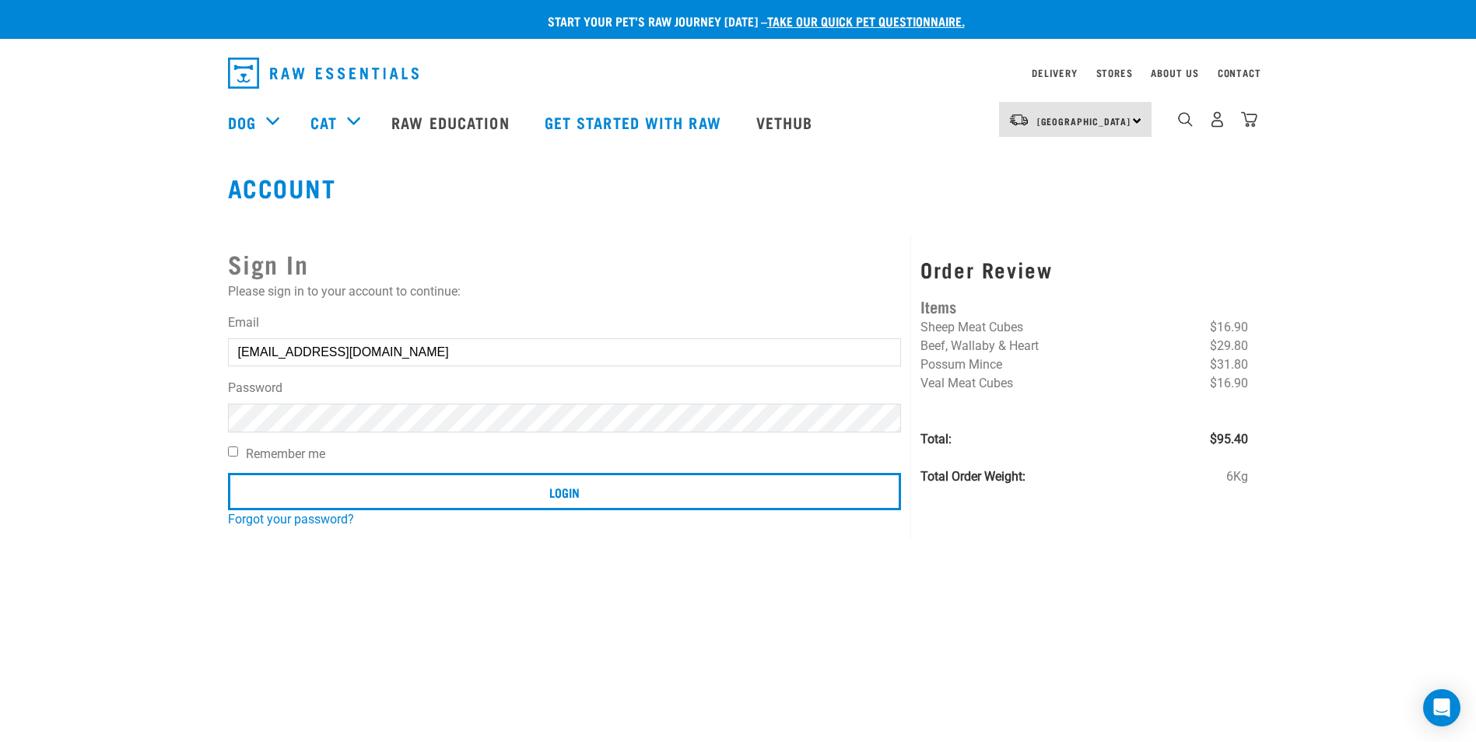
click at [228, 473] on input "Login" at bounding box center [565, 491] width 674 height 37
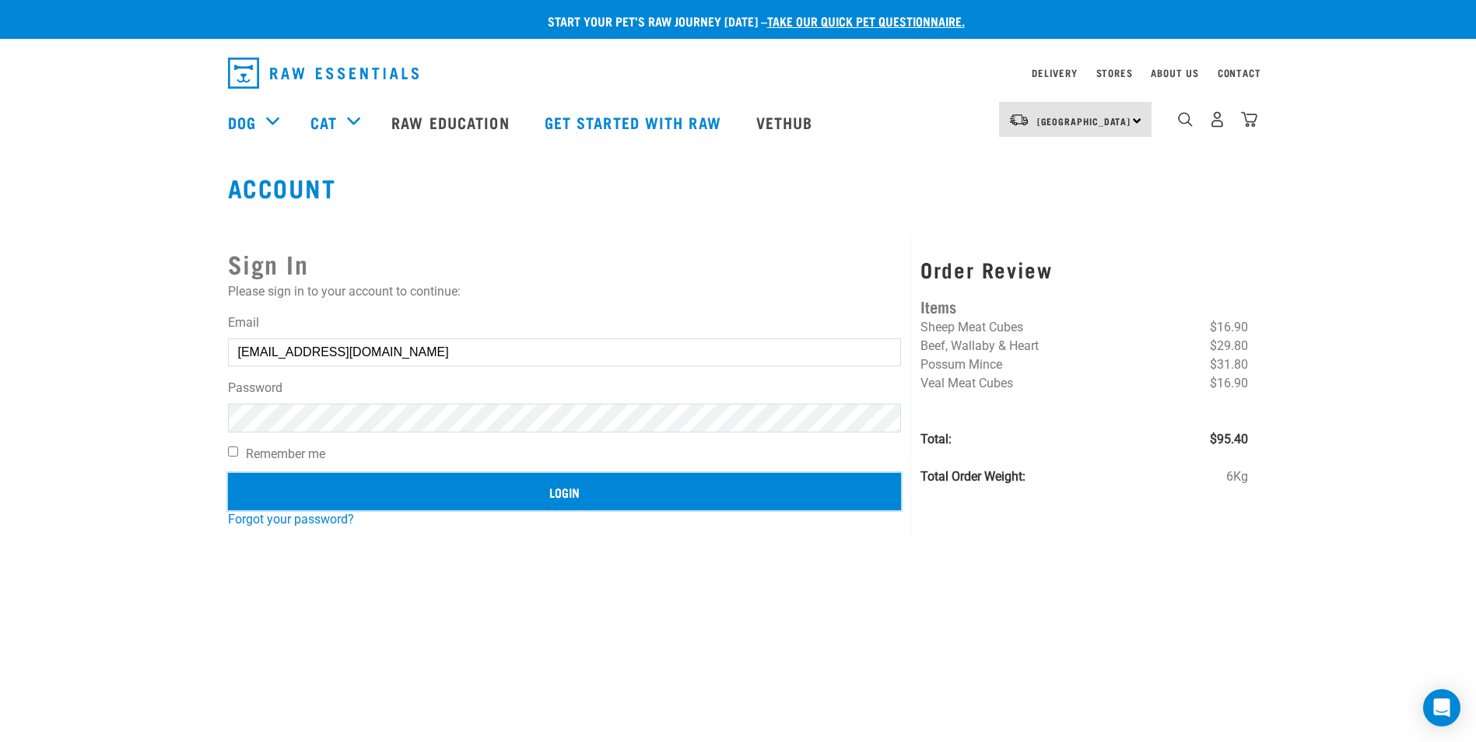
click at [591, 506] on input "Login" at bounding box center [565, 491] width 674 height 37
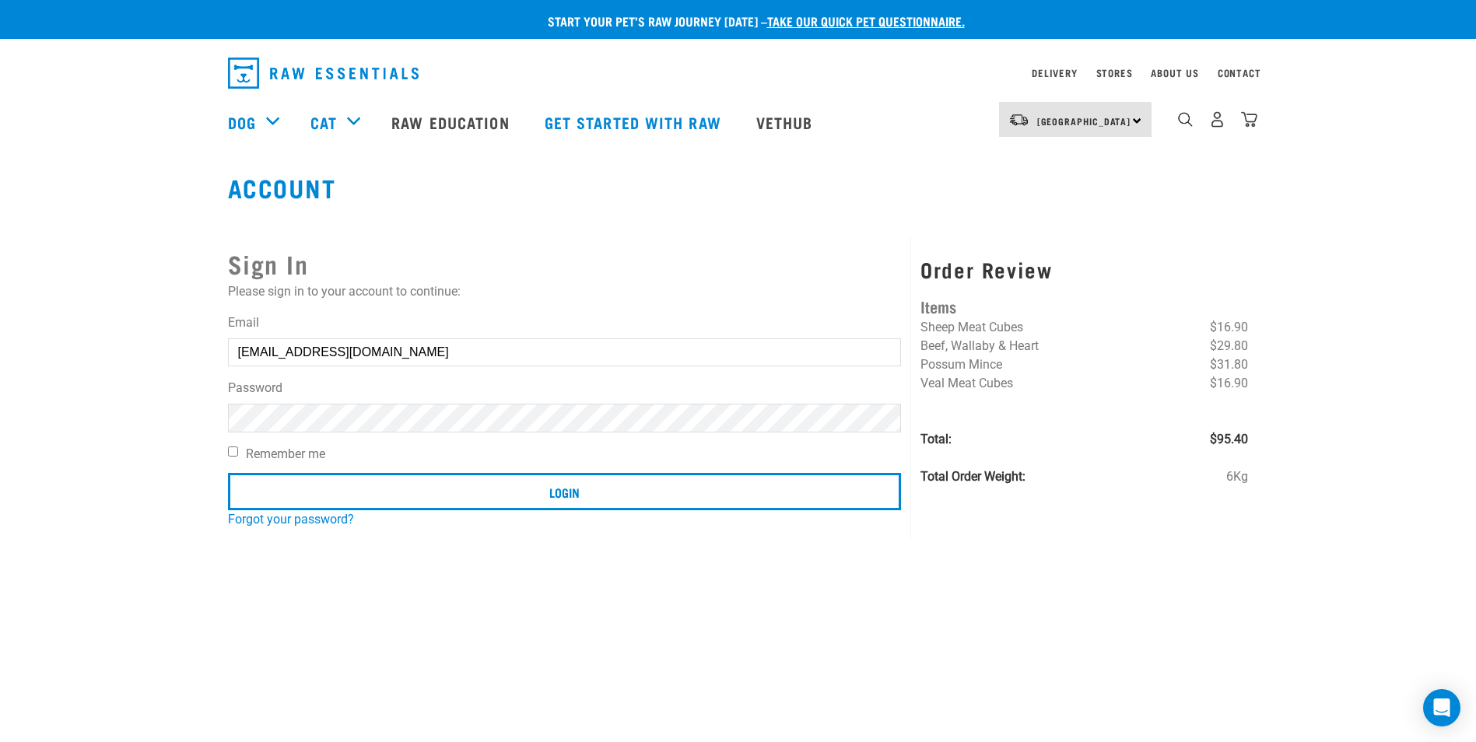
click at [36, 342] on button "delete" at bounding box center [28, 334] width 16 height 16
click at [309, 521] on link "Forgot your password?" at bounding box center [291, 519] width 126 height 15
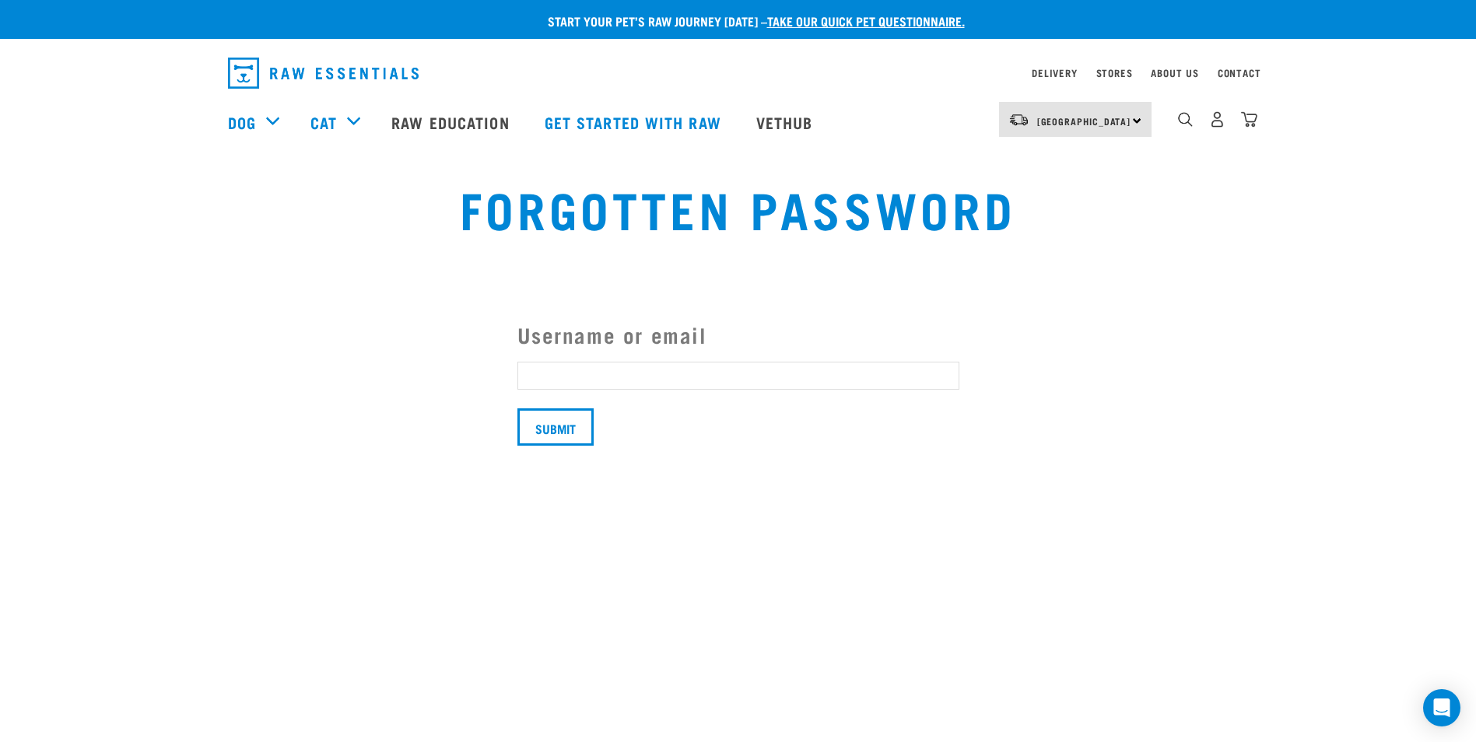
click at [579, 371] on input "Username or email" at bounding box center [738, 376] width 442 height 28
type input "alexandraknight.47@gmail.com"
click at [554, 440] on input "Submit" at bounding box center [555, 427] width 76 height 37
